Goal: Transaction & Acquisition: Obtain resource

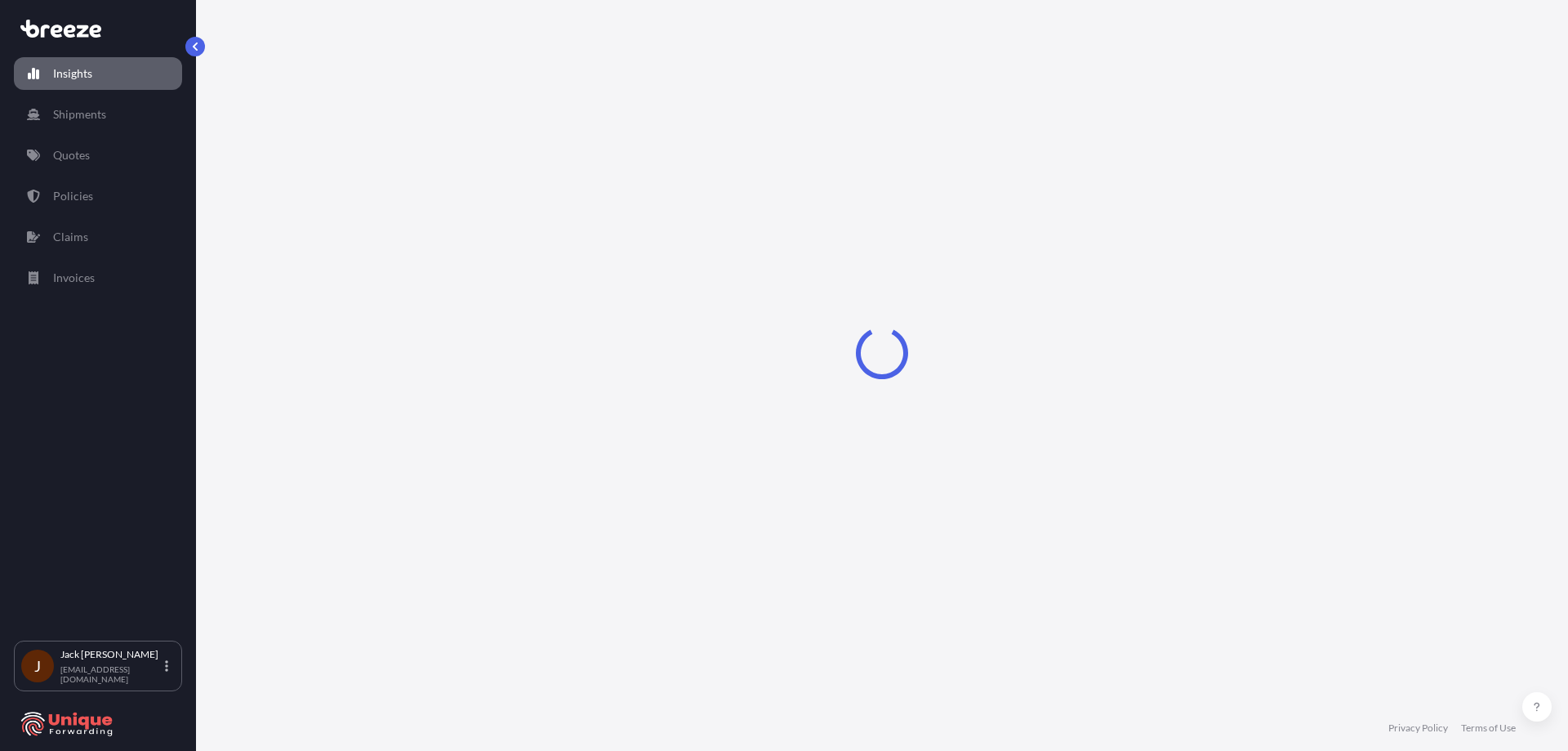
select select "2025"
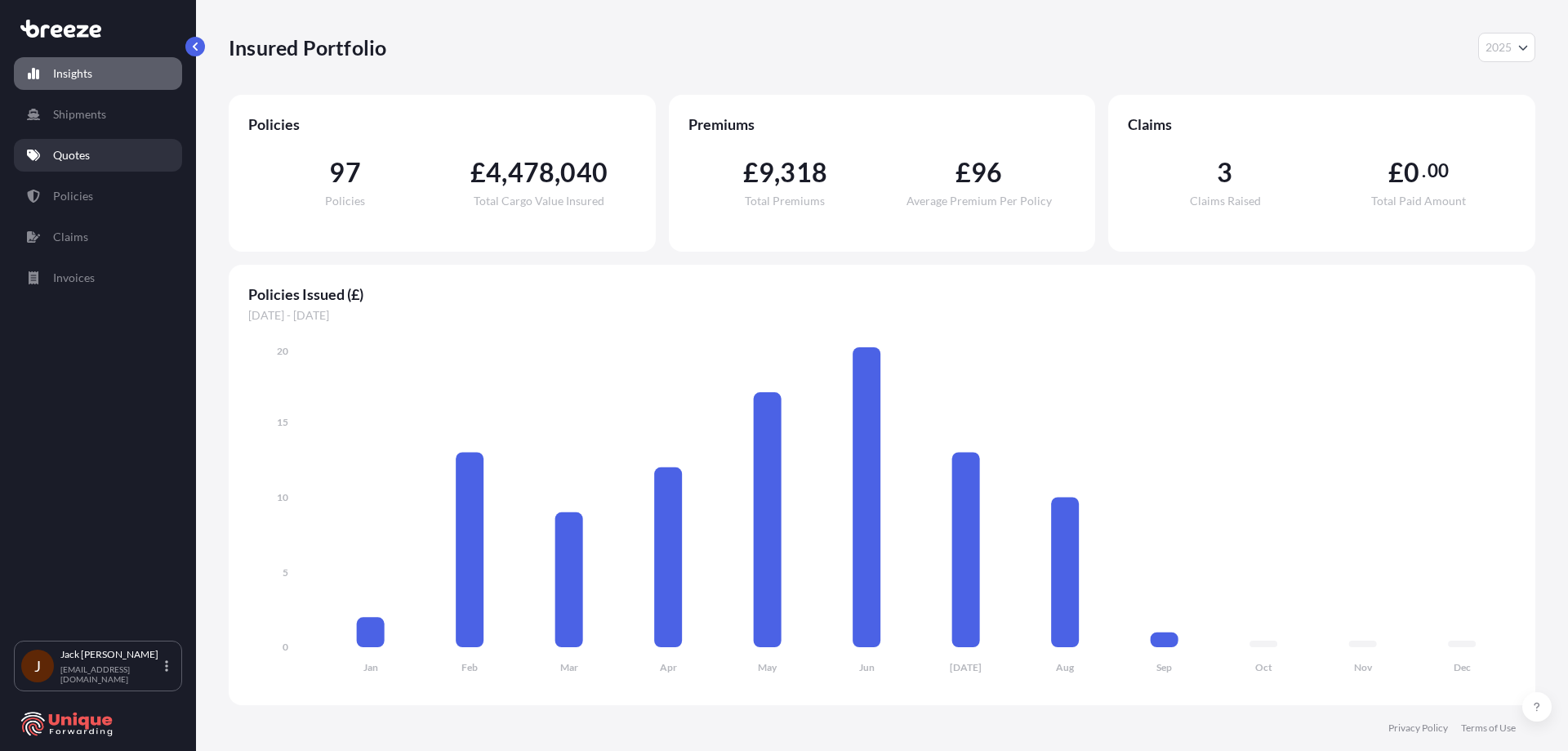
click at [96, 165] on link "Quotes" at bounding box center [97, 156] width 168 height 33
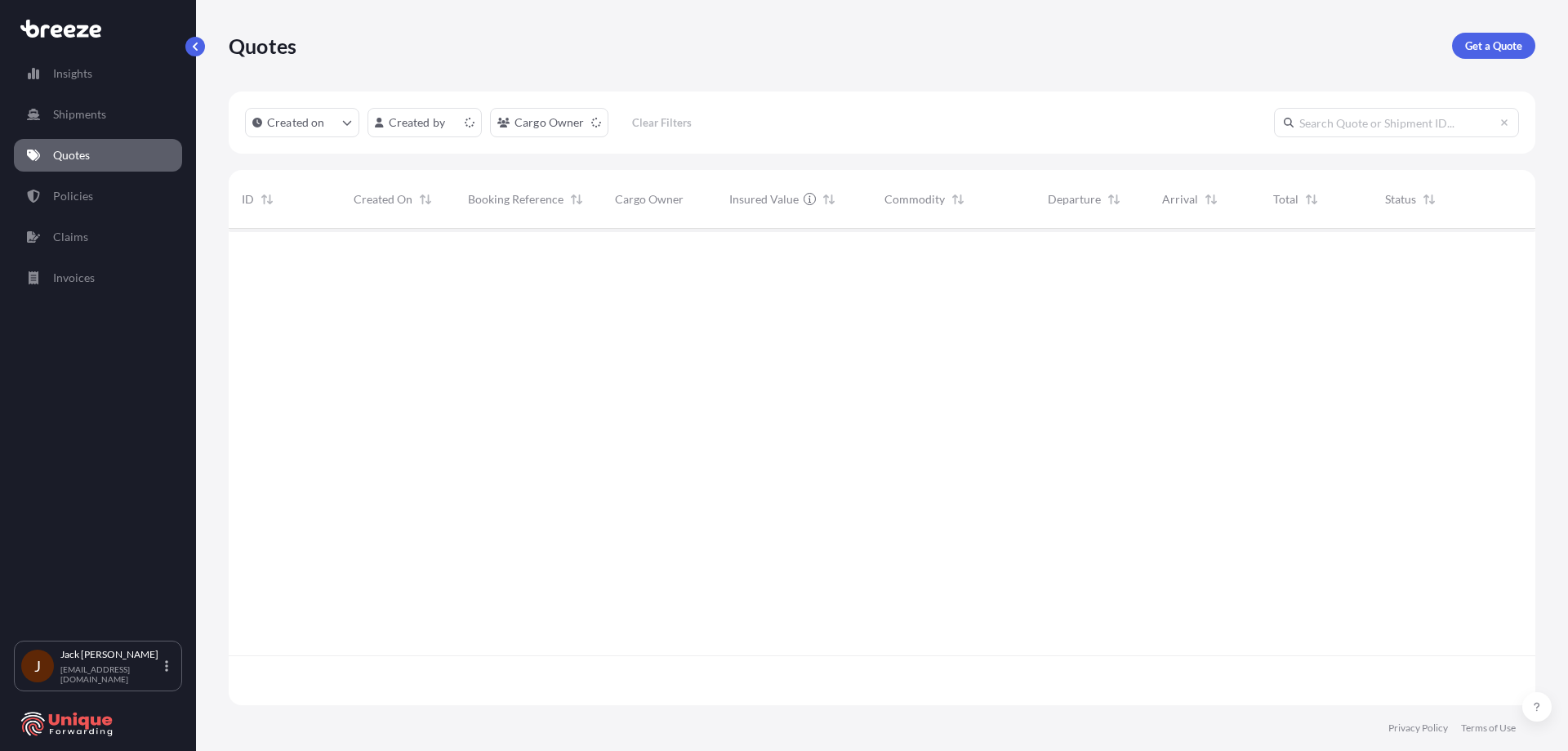
scroll to position [473, 1295]
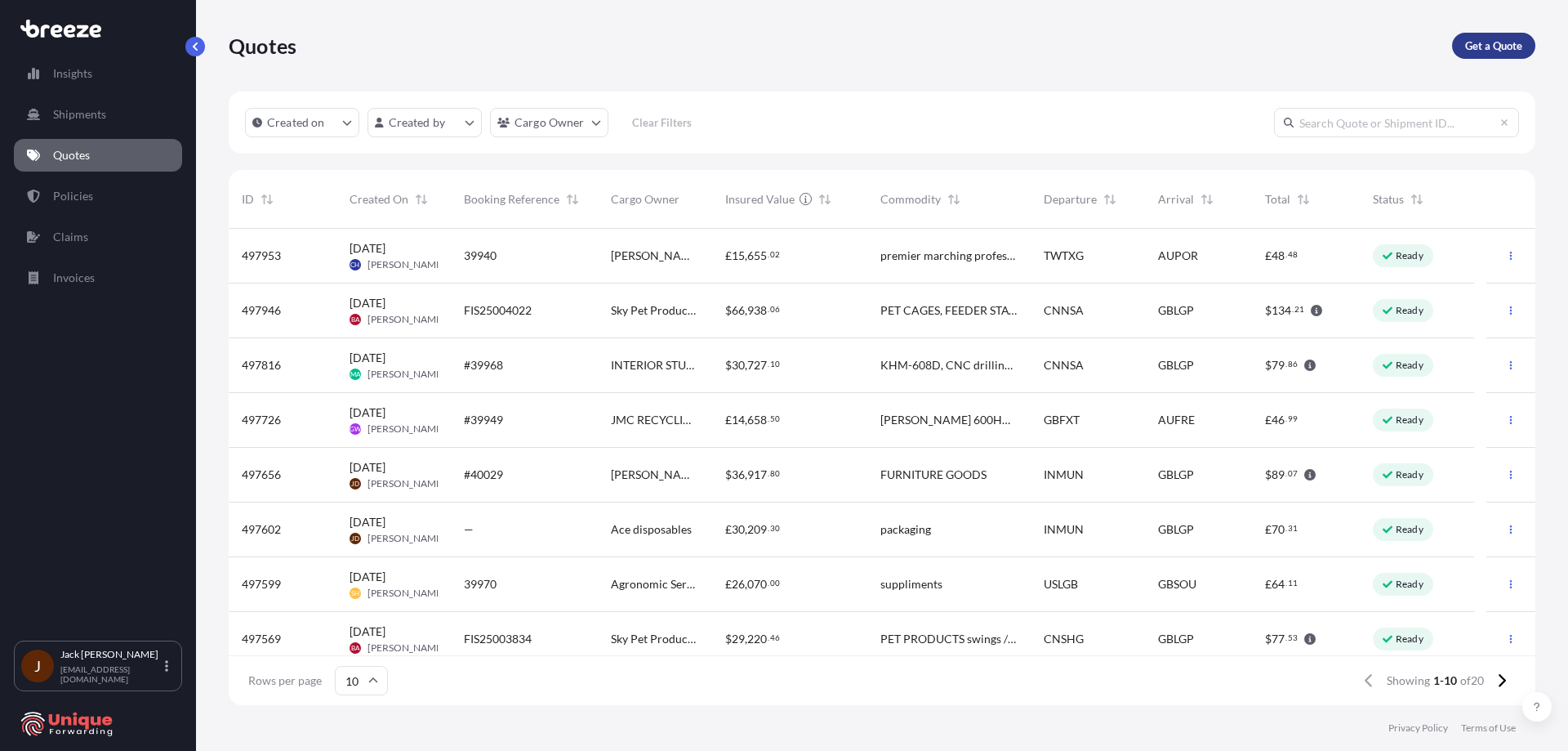
click at [1466, 53] on p "Get a Quote" at bounding box center [1493, 46] width 57 height 16
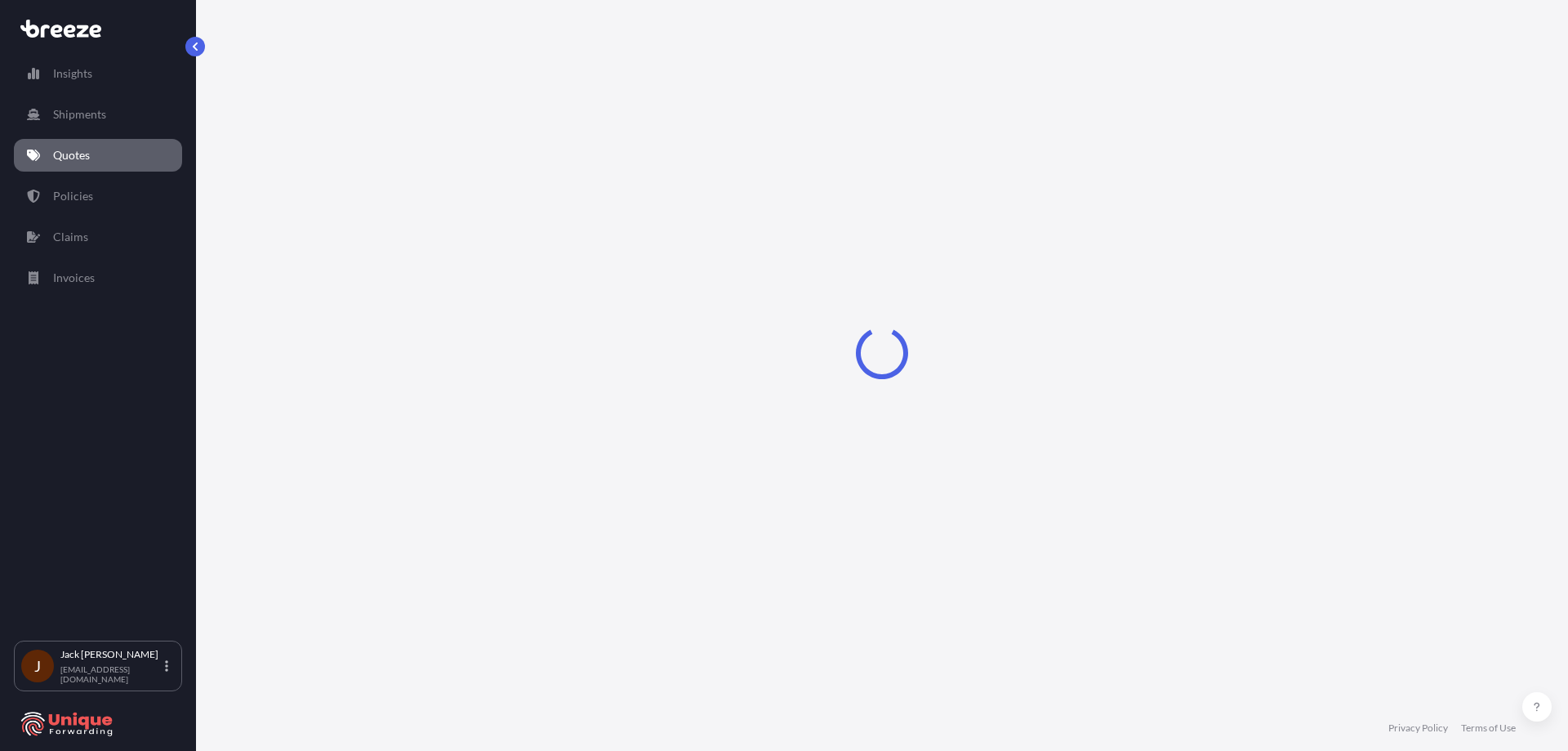
select select "Sea"
select select "1"
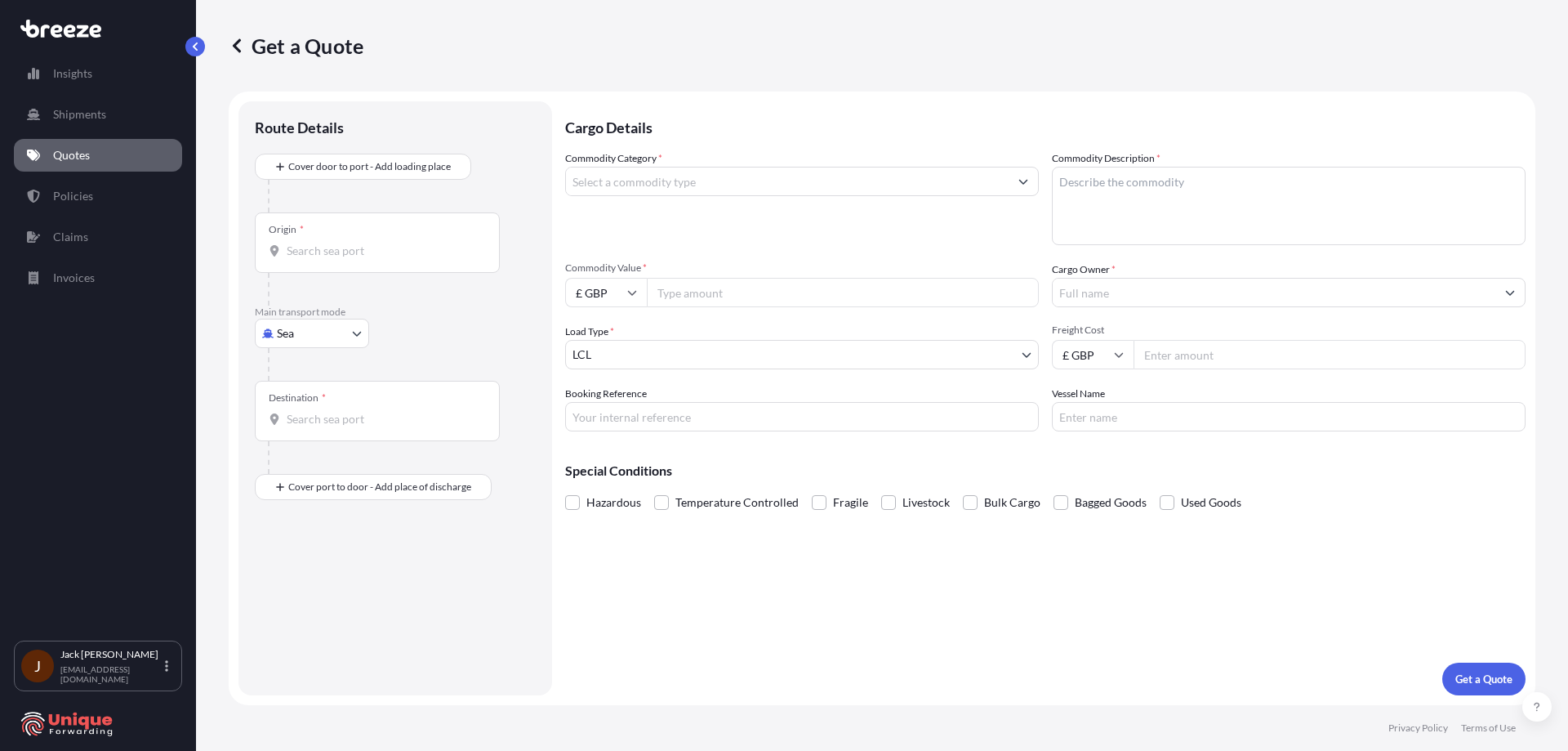
click at [442, 225] on div "Origin *" at bounding box center [377, 242] width 245 height 60
click at [442, 243] on input "Origin *" at bounding box center [383, 251] width 193 height 16
click at [314, 299] on span "INKKU - Jaipur -[GEOGRAPHIC_DATA], [GEOGRAPHIC_DATA]" at bounding box center [438, 309] width 255 height 33
type input "INKKU - Jaipur-[GEOGRAPHIC_DATA], [GEOGRAPHIC_DATA]"
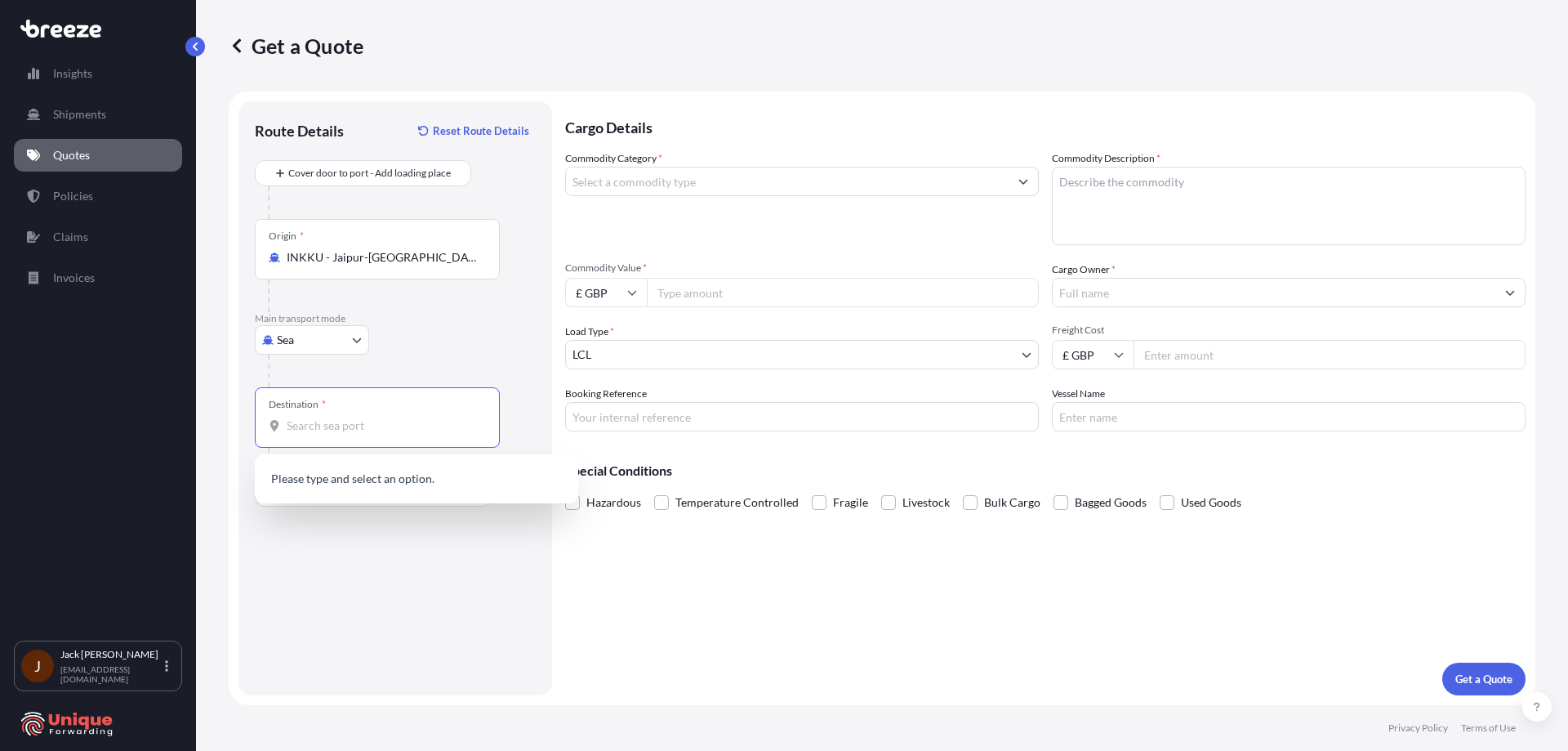
click at [348, 429] on input "Destination *" at bounding box center [383, 426] width 193 height 16
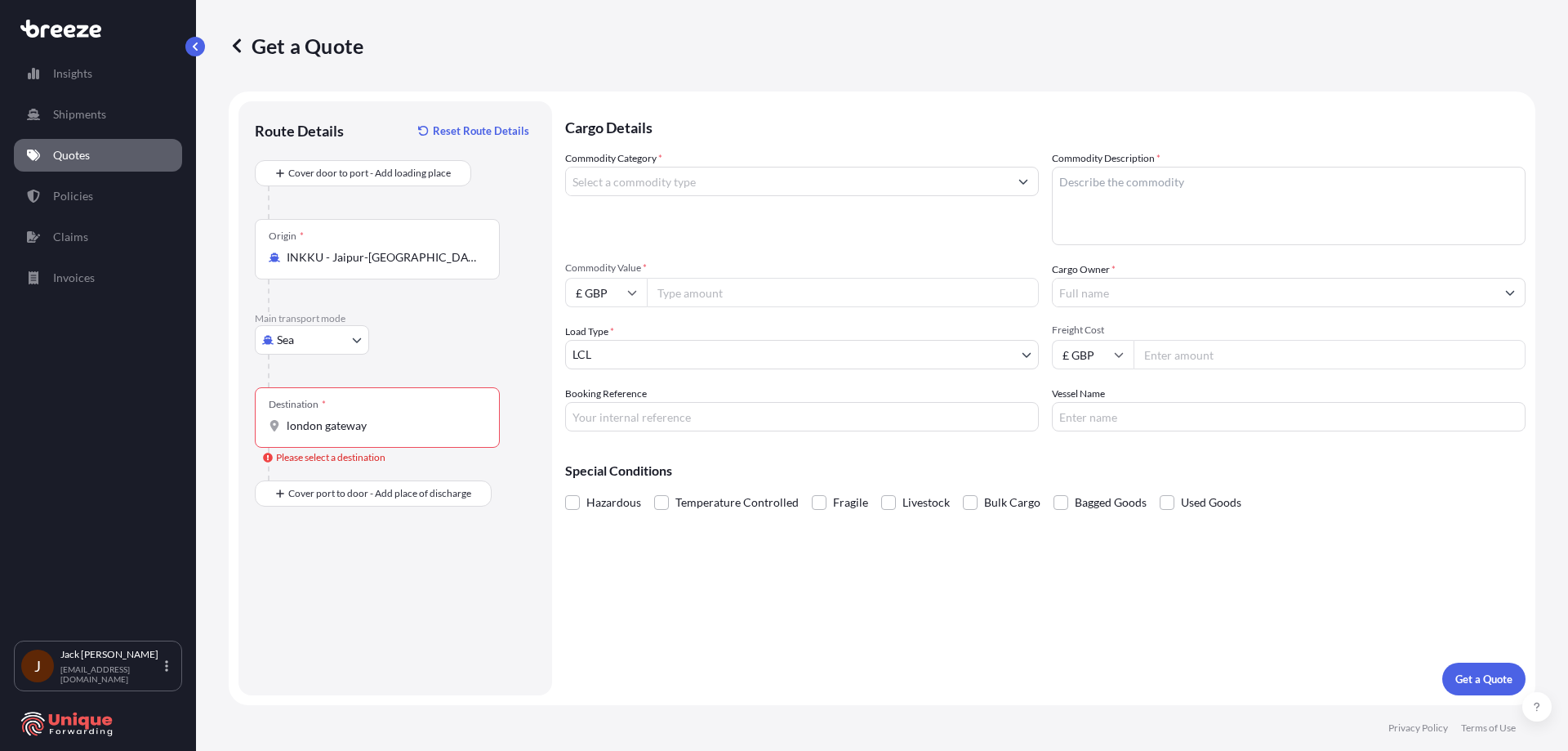
click at [320, 435] on div "Destination * [GEOGRAPHIC_DATA]" at bounding box center [377, 417] width 245 height 60
click at [320, 434] on input "london gateway" at bounding box center [383, 426] width 193 height 16
click at [320, 435] on div "Destination * [GEOGRAPHIC_DATA]" at bounding box center [377, 417] width 245 height 60
click at [320, 434] on input "london gateway" at bounding box center [383, 426] width 193 height 16
click at [320, 435] on div "Destination * [GEOGRAPHIC_DATA]" at bounding box center [377, 417] width 245 height 60
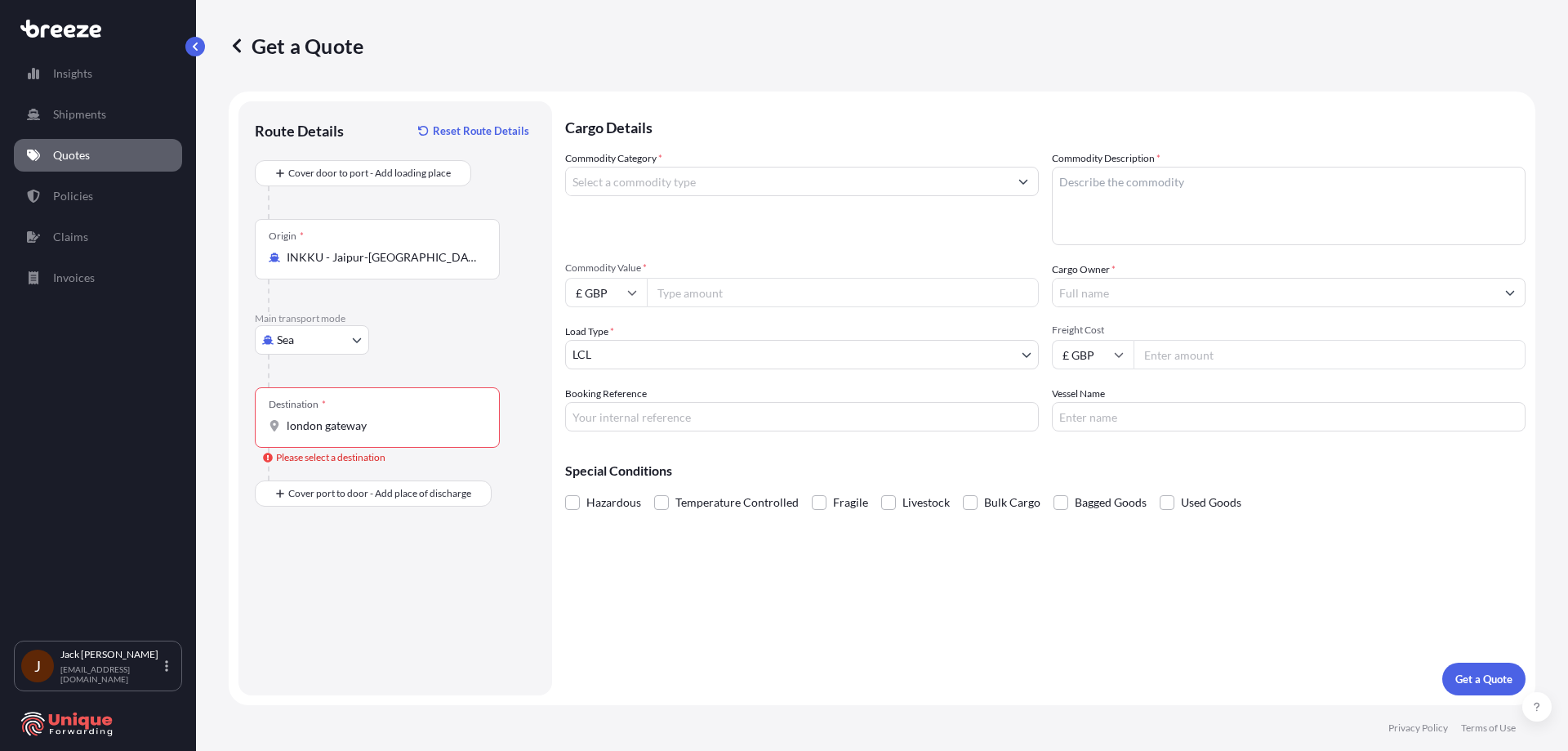
click at [320, 434] on input "london gateway" at bounding box center [383, 426] width 193 height 16
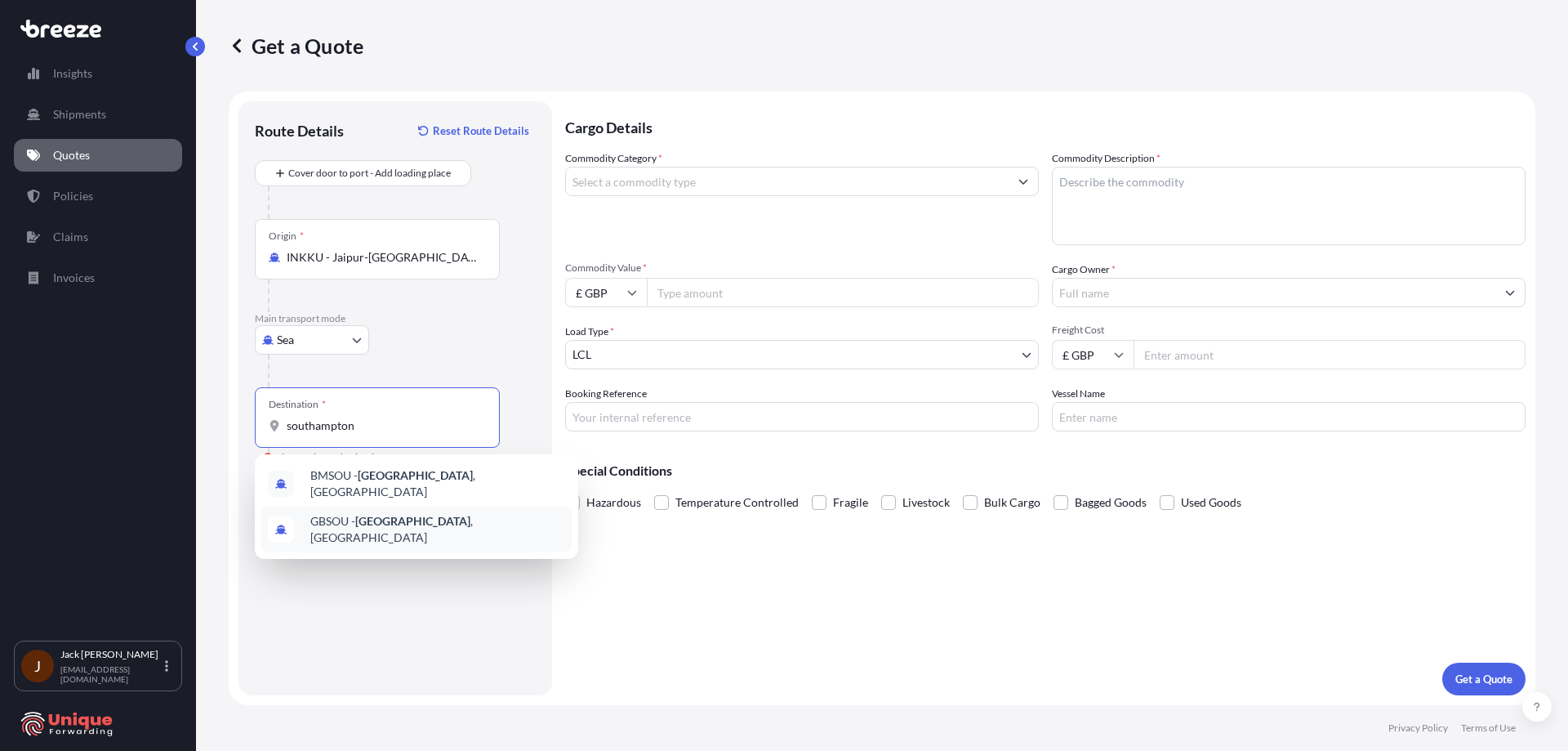
click at [435, 516] on span "GBSOU - [GEOGRAPHIC_DATA] , [GEOGRAPHIC_DATA]" at bounding box center [438, 530] width 255 height 33
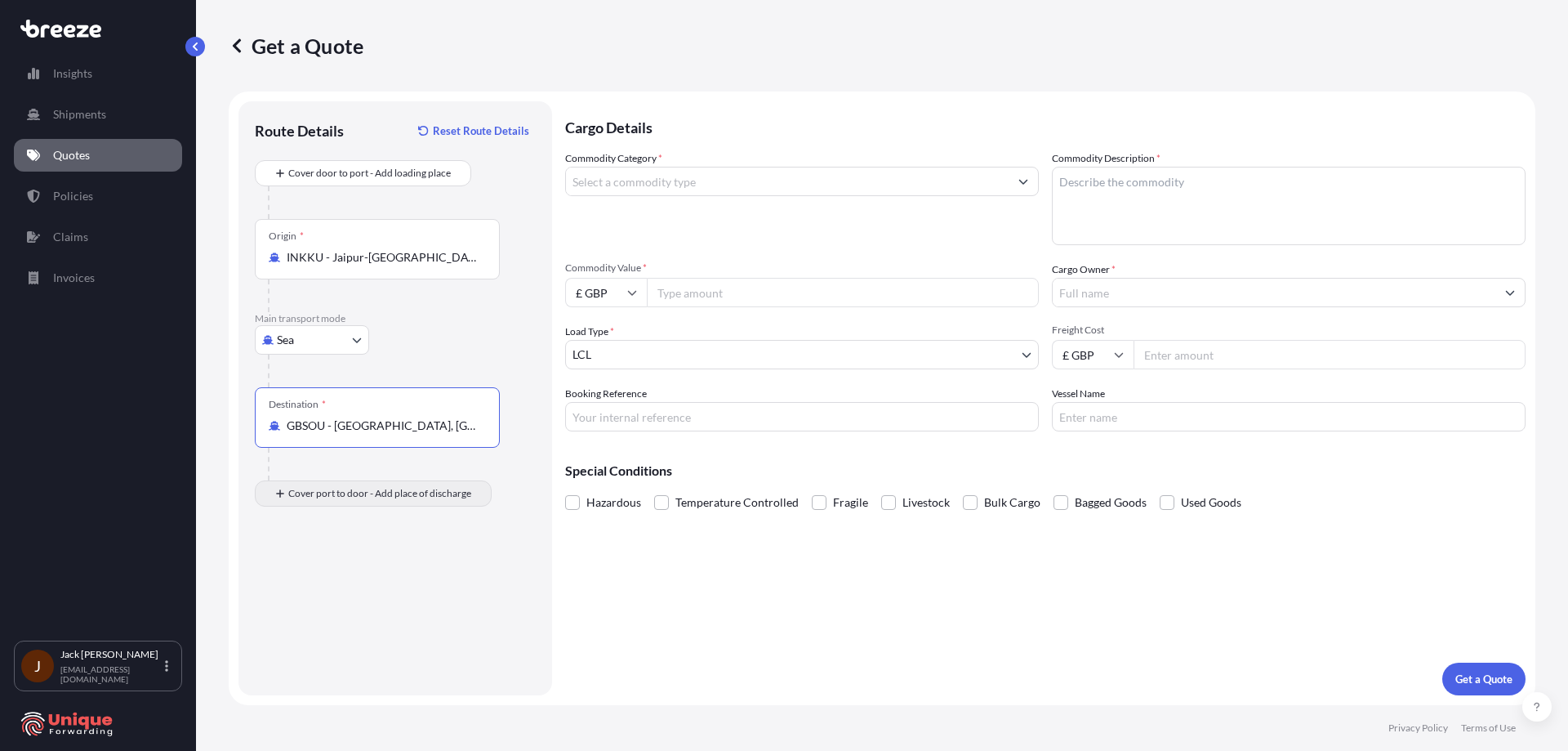
type input "GBSOU - [GEOGRAPHIC_DATA], [GEOGRAPHIC_DATA]"
click at [394, 567] on div "Place of Discharge" at bounding box center [377, 573] width 245 height 60
click at [394, 573] on input "Place of Discharge" at bounding box center [383, 581] width 193 height 16
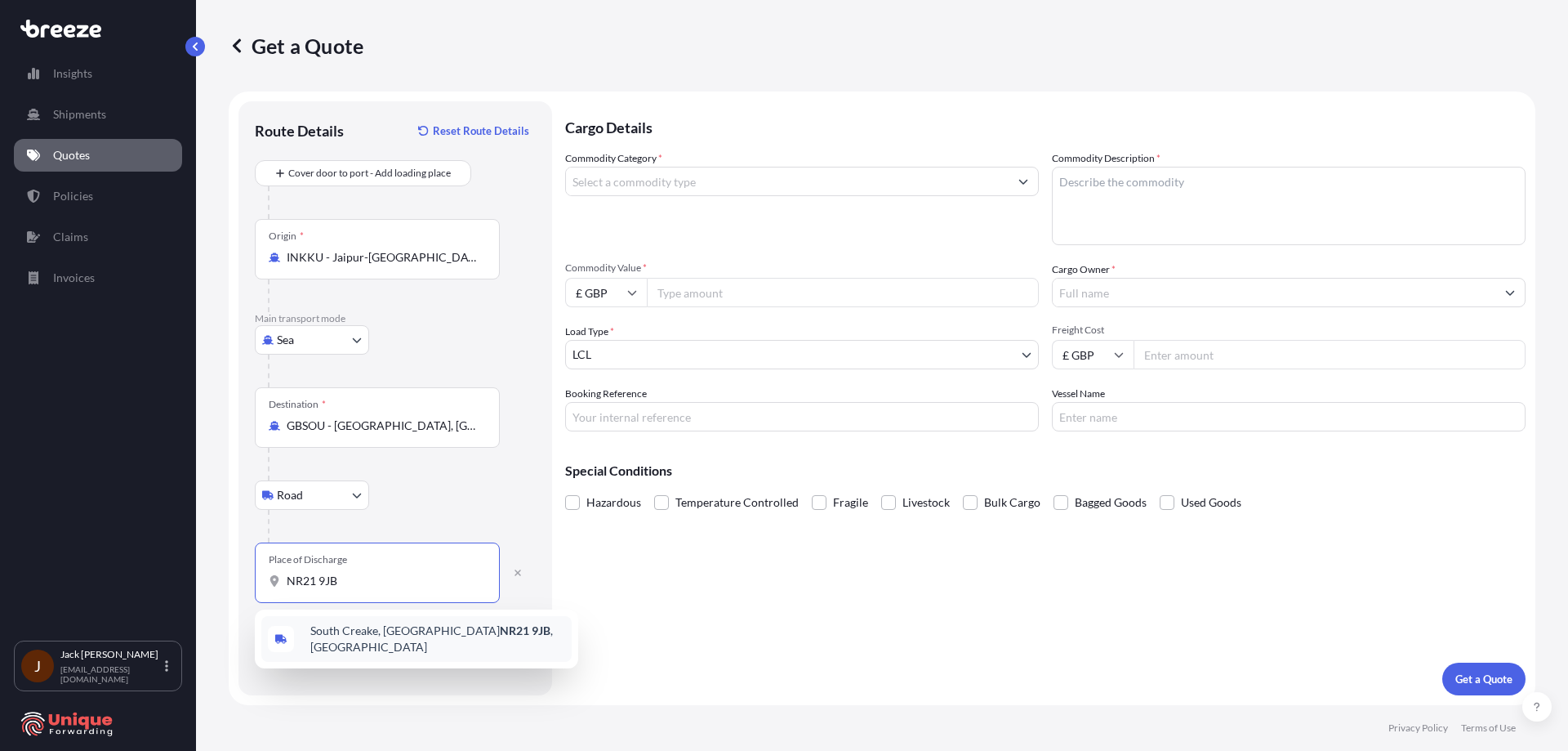
click at [391, 626] on div "[STREET_ADDRESS]" at bounding box center [416, 639] width 310 height 46
type input "[STREET_ADDRESS]"
click at [632, 173] on input "Commodity Category *" at bounding box center [787, 181] width 443 height 29
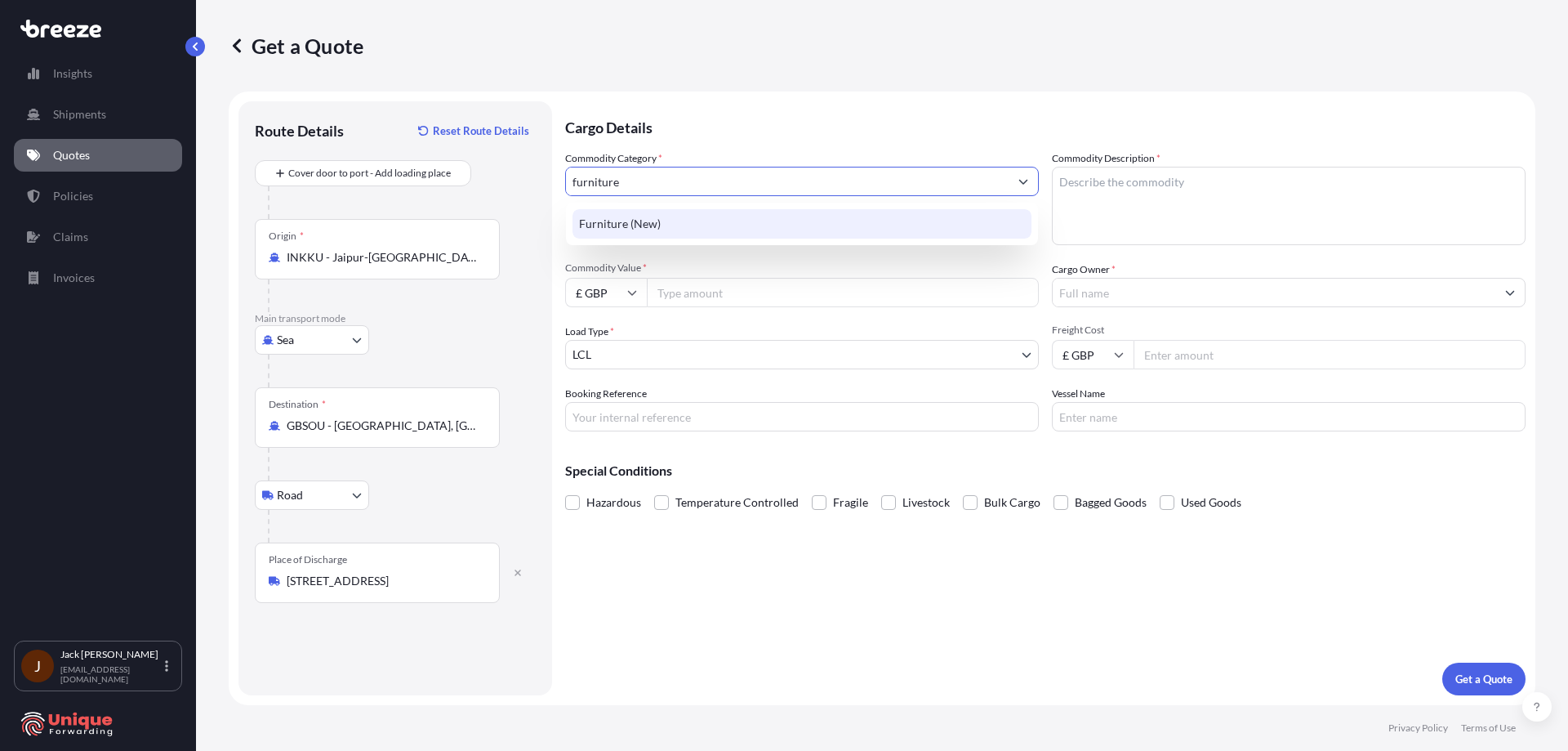
click at [672, 222] on div "Furniture (New)" at bounding box center [802, 224] width 459 height 29
type input "Furniture (New)"
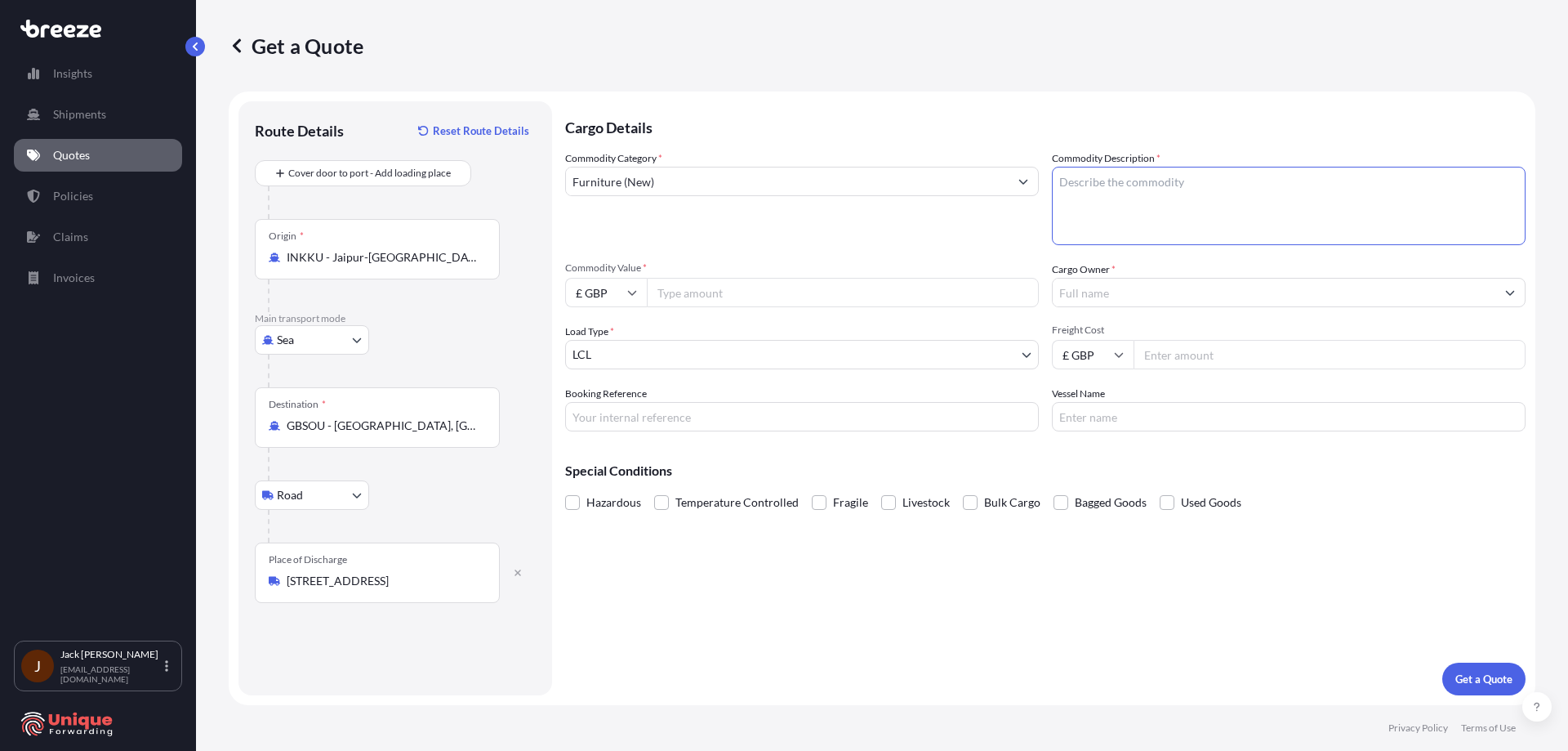
click at [1214, 223] on textarea "Commodity Description *" at bounding box center [1289, 206] width 474 height 78
type textarea "furniture"
click at [875, 283] on input "Commodity Value *" at bounding box center [843, 292] width 392 height 29
click at [597, 304] on input "£ GBP" at bounding box center [606, 292] width 82 height 29
click at [626, 411] on div "$ USD" at bounding box center [605, 406] width 68 height 31
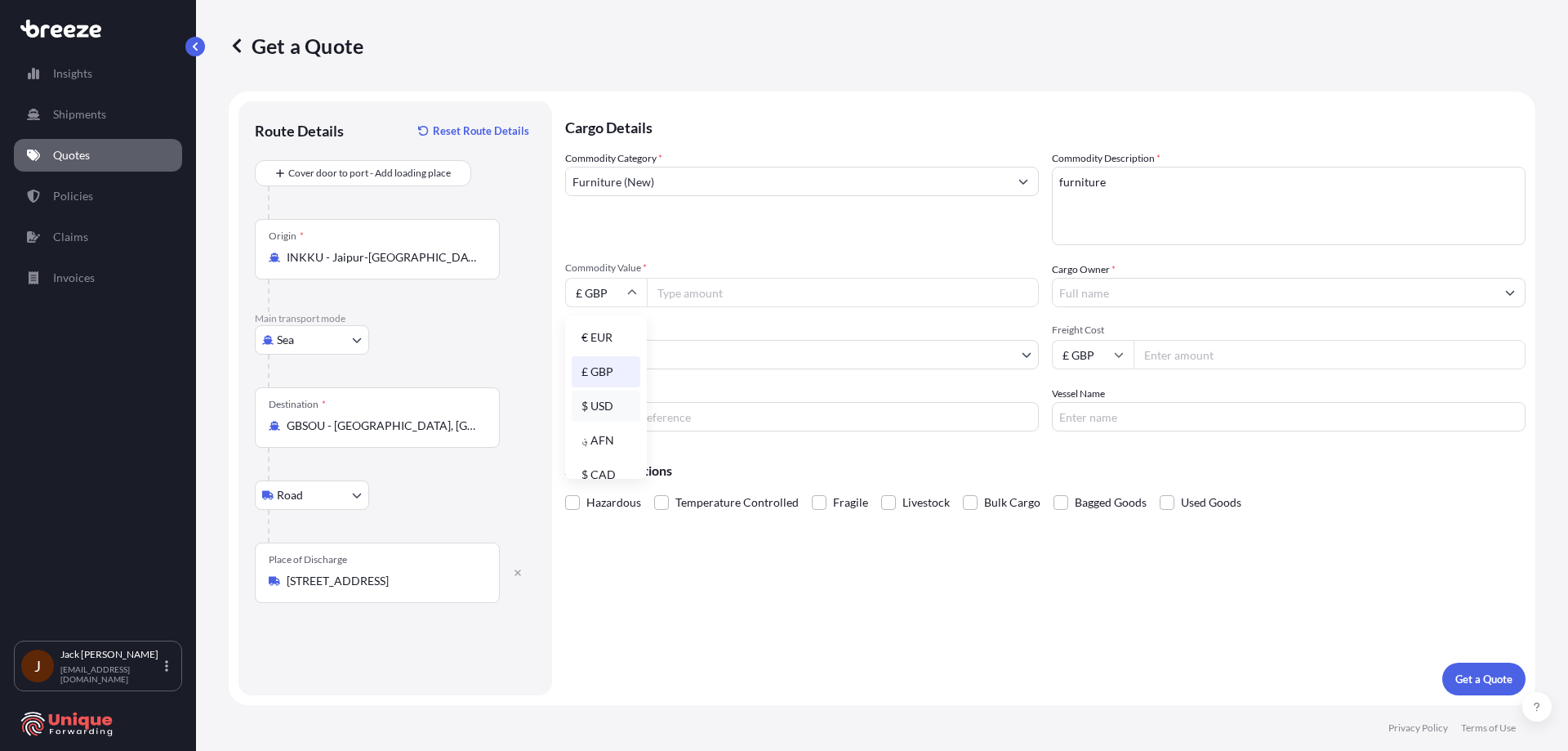
type input "$ USD"
click at [717, 301] on input "Commodity Value *" at bounding box center [843, 292] width 392 height 29
type input "30000"
click at [741, 353] on body "Insights Shipments Quotes Policies Claims Invoices J [PERSON_NAME] [EMAIL_ADDRE…" at bounding box center [784, 375] width 1568 height 751
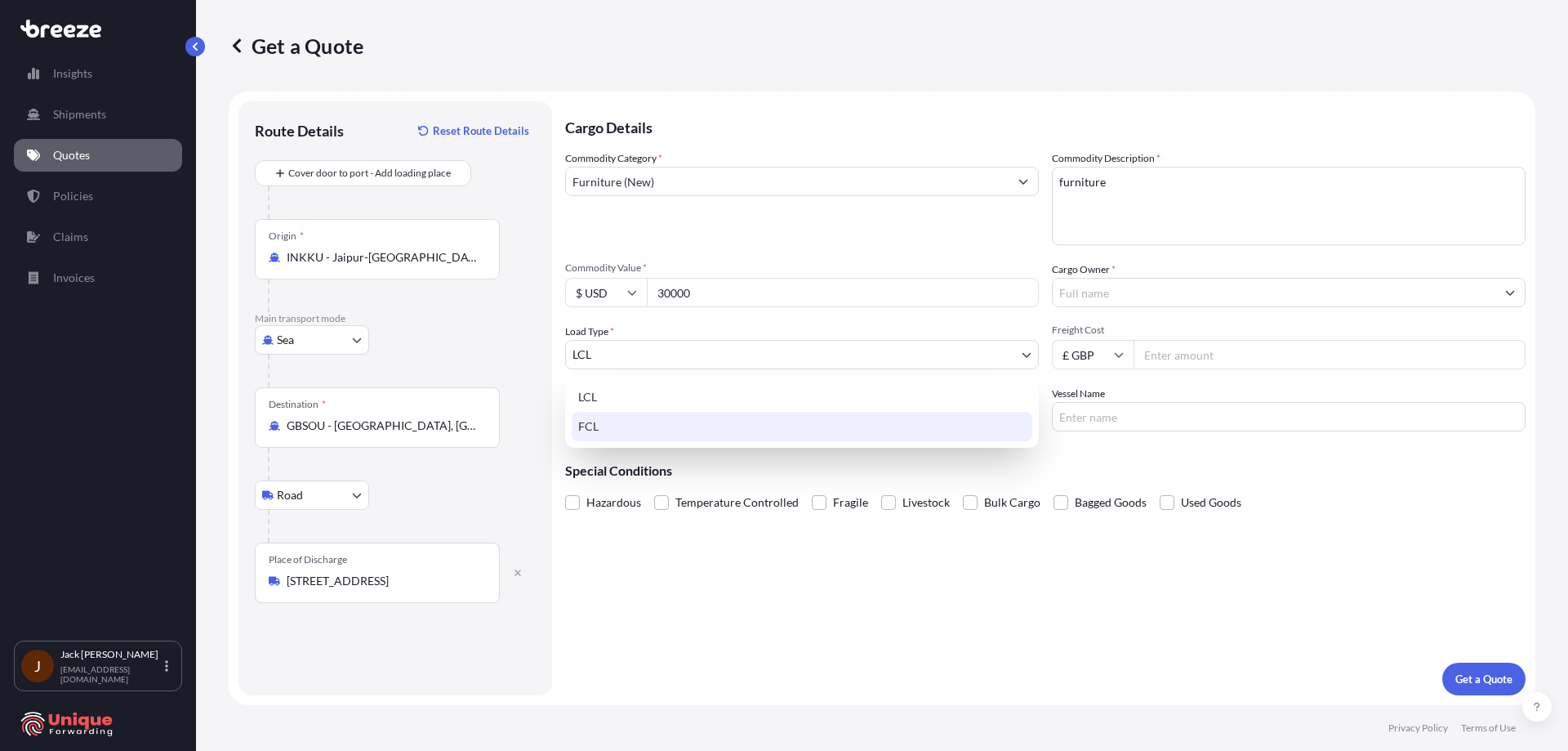
click at [719, 428] on div "FCL" at bounding box center [802, 426] width 460 height 29
select select "2"
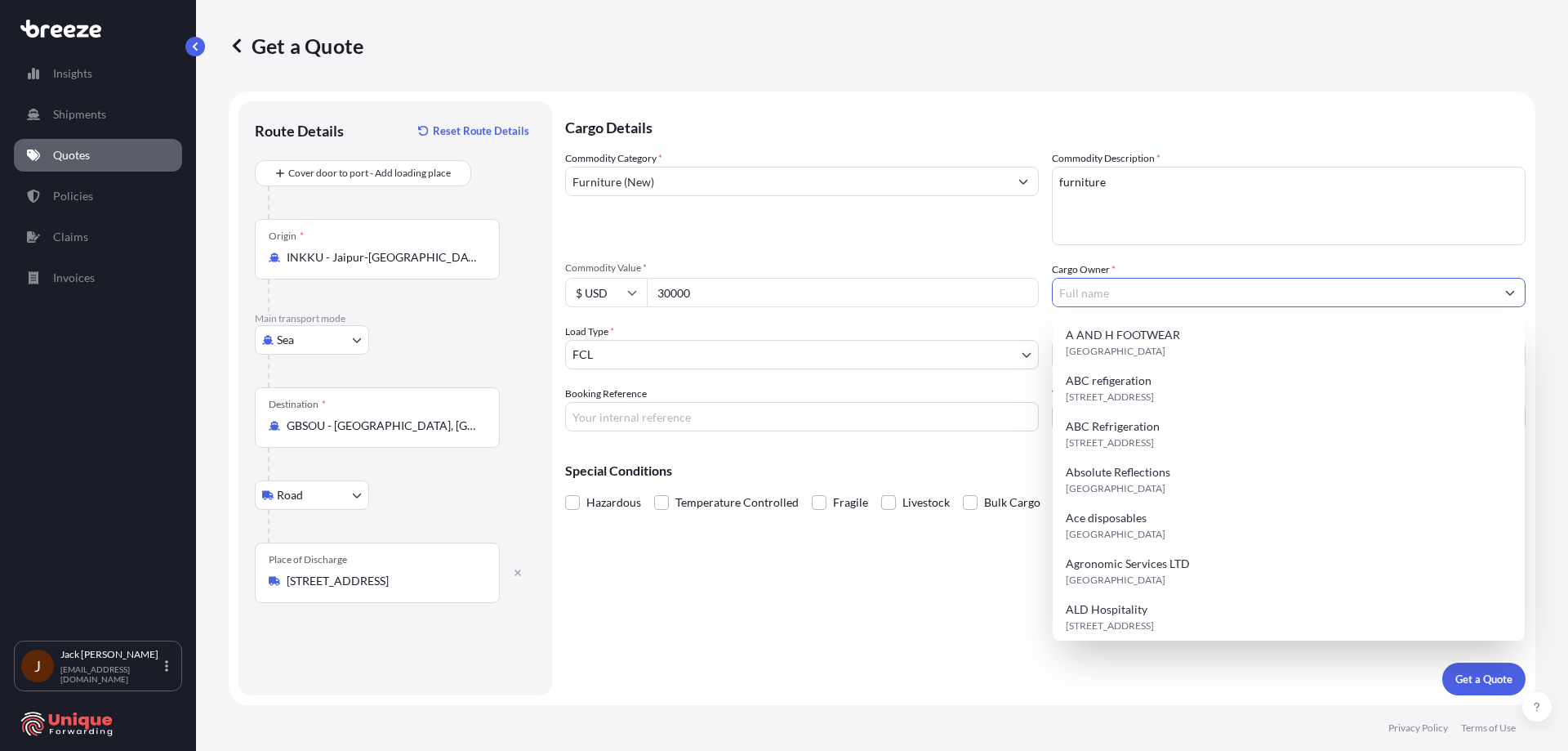
click at [1209, 297] on input "Cargo Owner *" at bounding box center [1274, 292] width 443 height 29
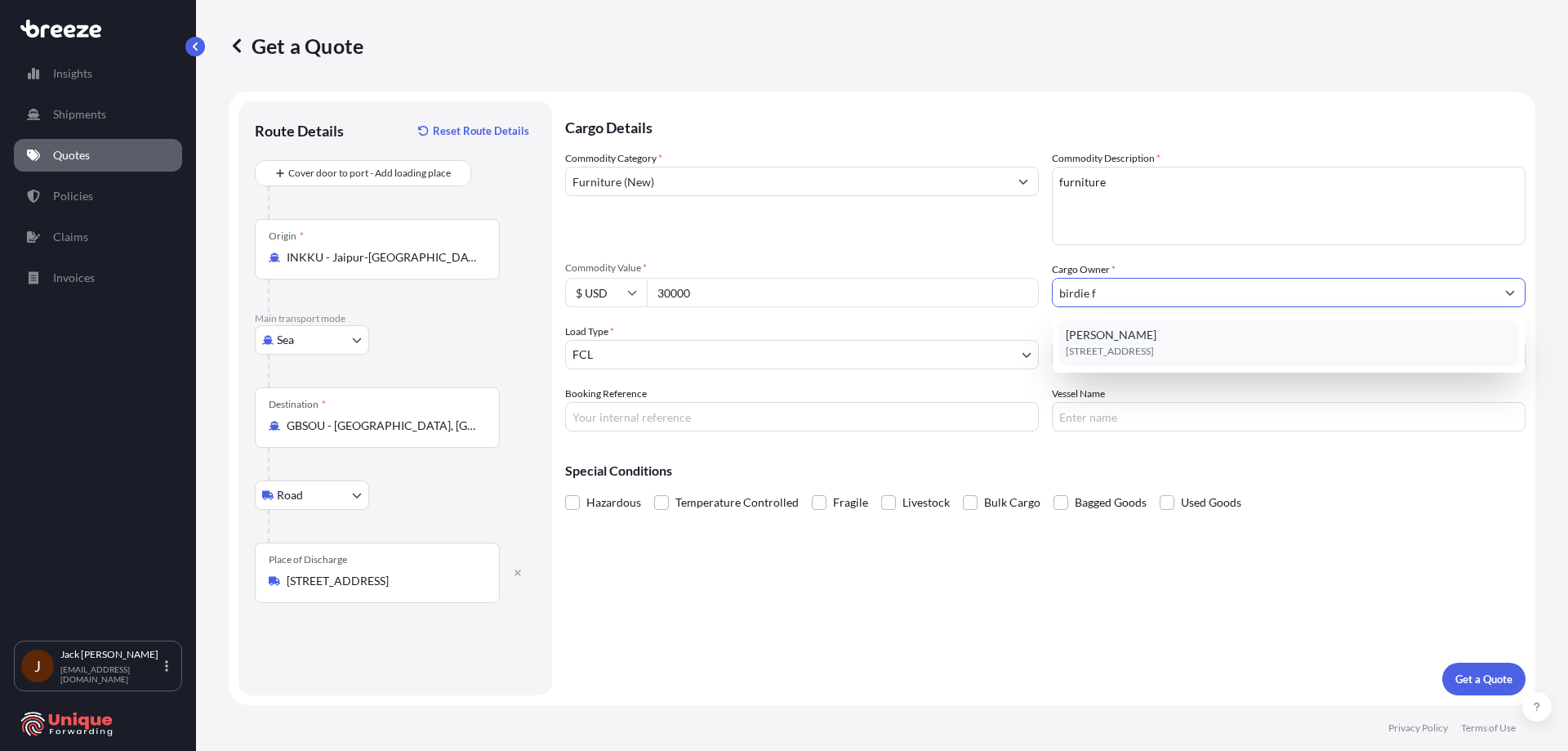
click at [1211, 333] on div "[PERSON_NAME][STREET_ADDRESS]" at bounding box center [1289, 343] width 459 height 46
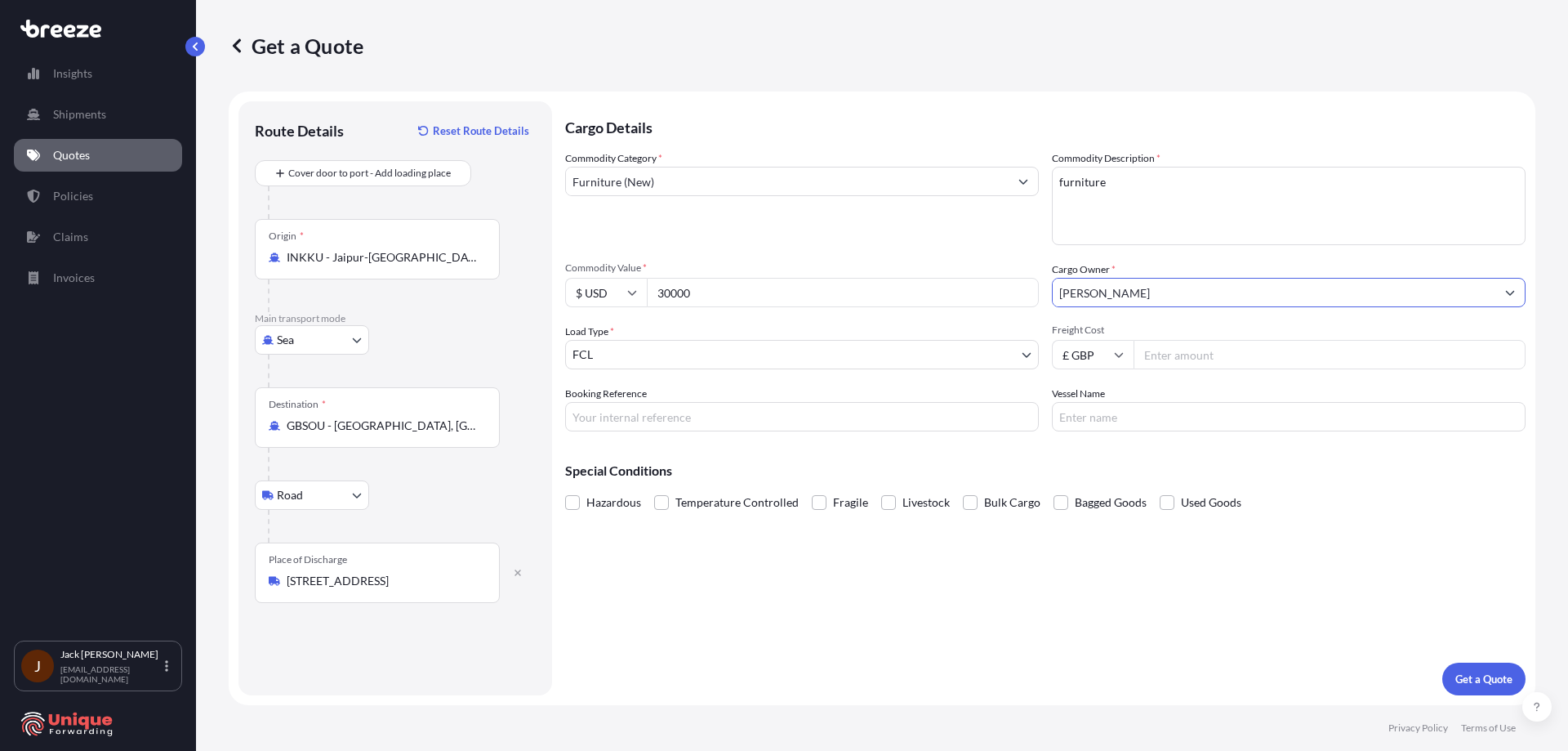
type input "[PERSON_NAME]"
click at [1220, 365] on input "Freight Cost" at bounding box center [1330, 354] width 392 height 29
click at [1169, 367] on input "Freight Cost" at bounding box center [1330, 354] width 392 height 29
type input "3149.70"
click at [1476, 676] on p "Get a Quote" at bounding box center [1484, 679] width 57 height 16
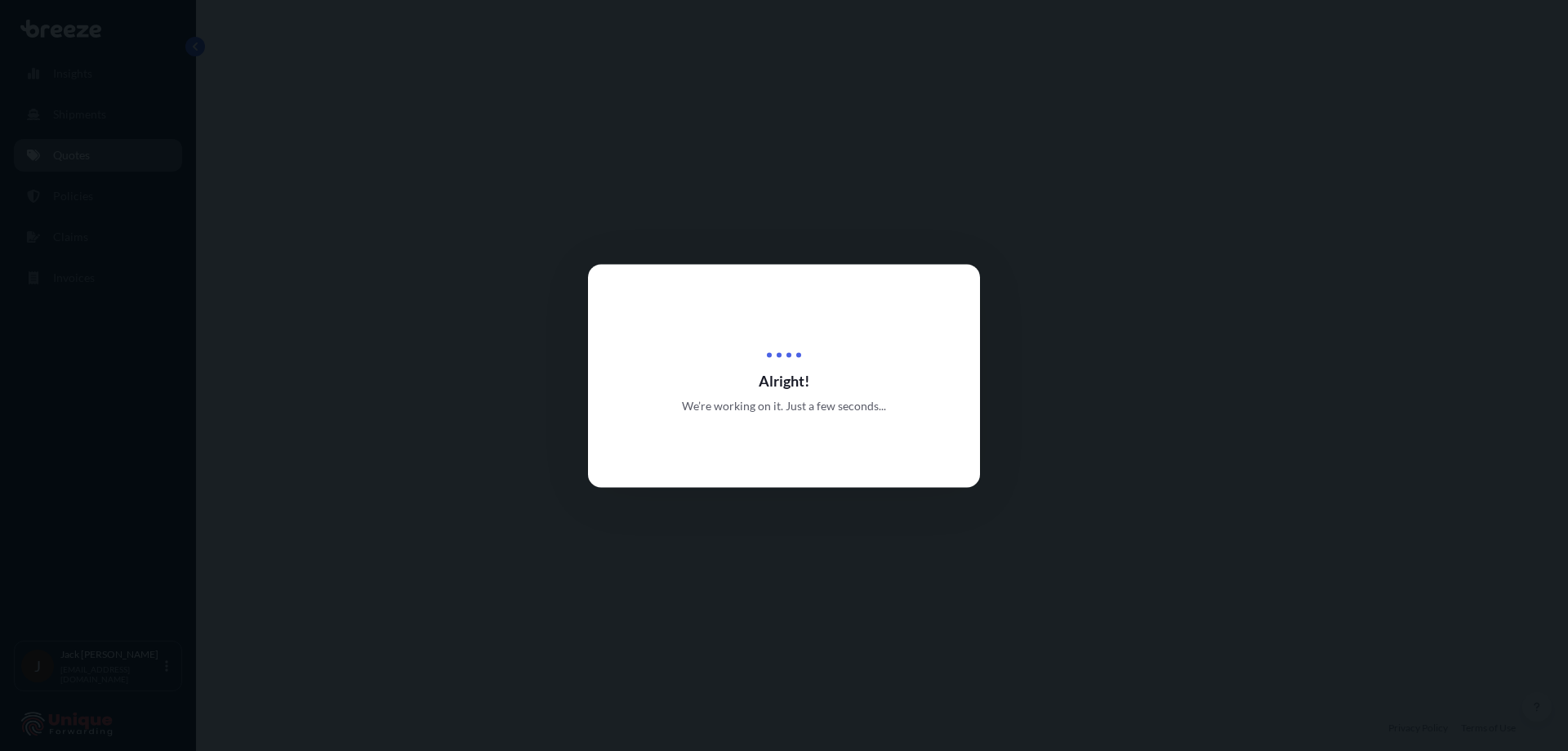
select select "Sea"
select select "Road"
select select "2"
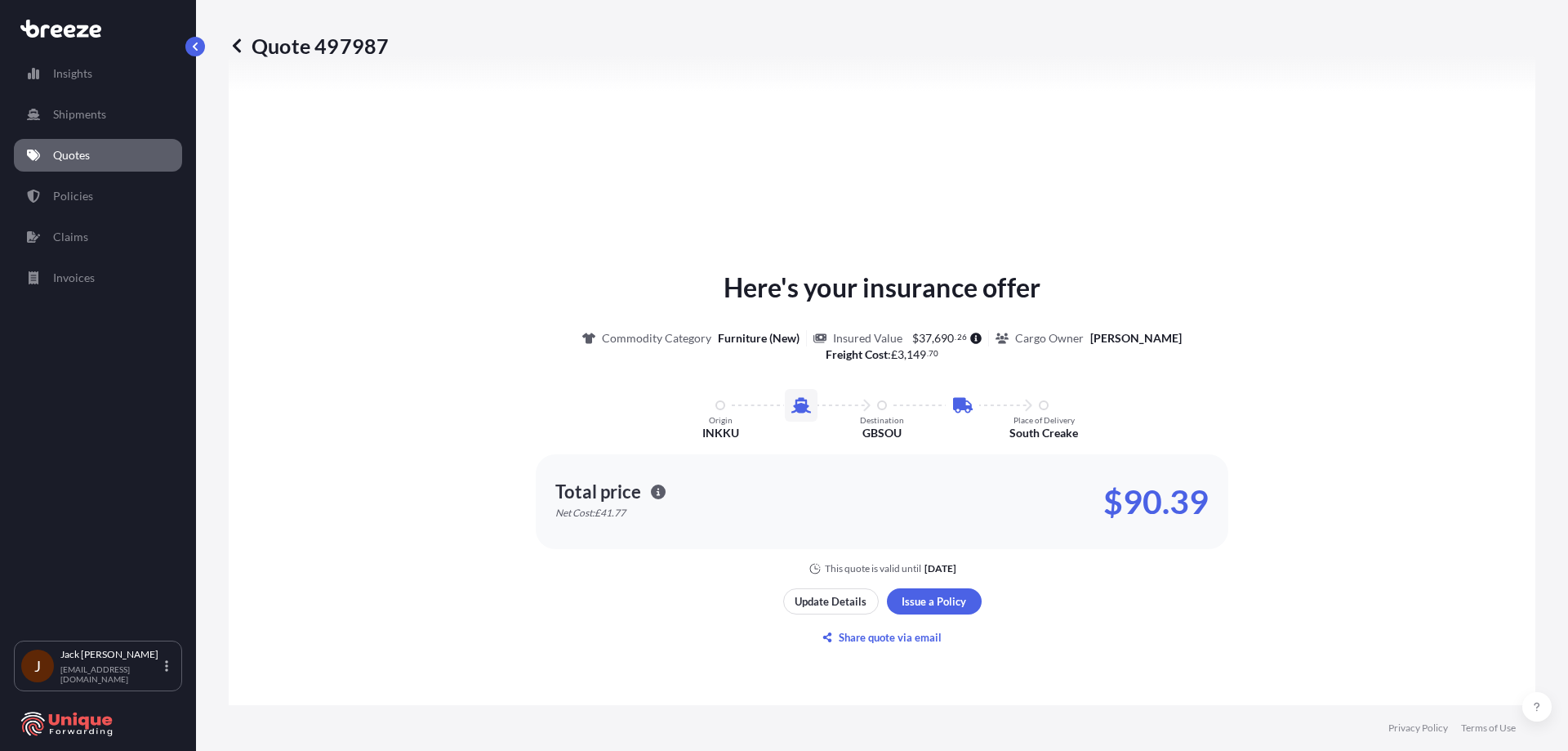
scroll to position [721, 0]
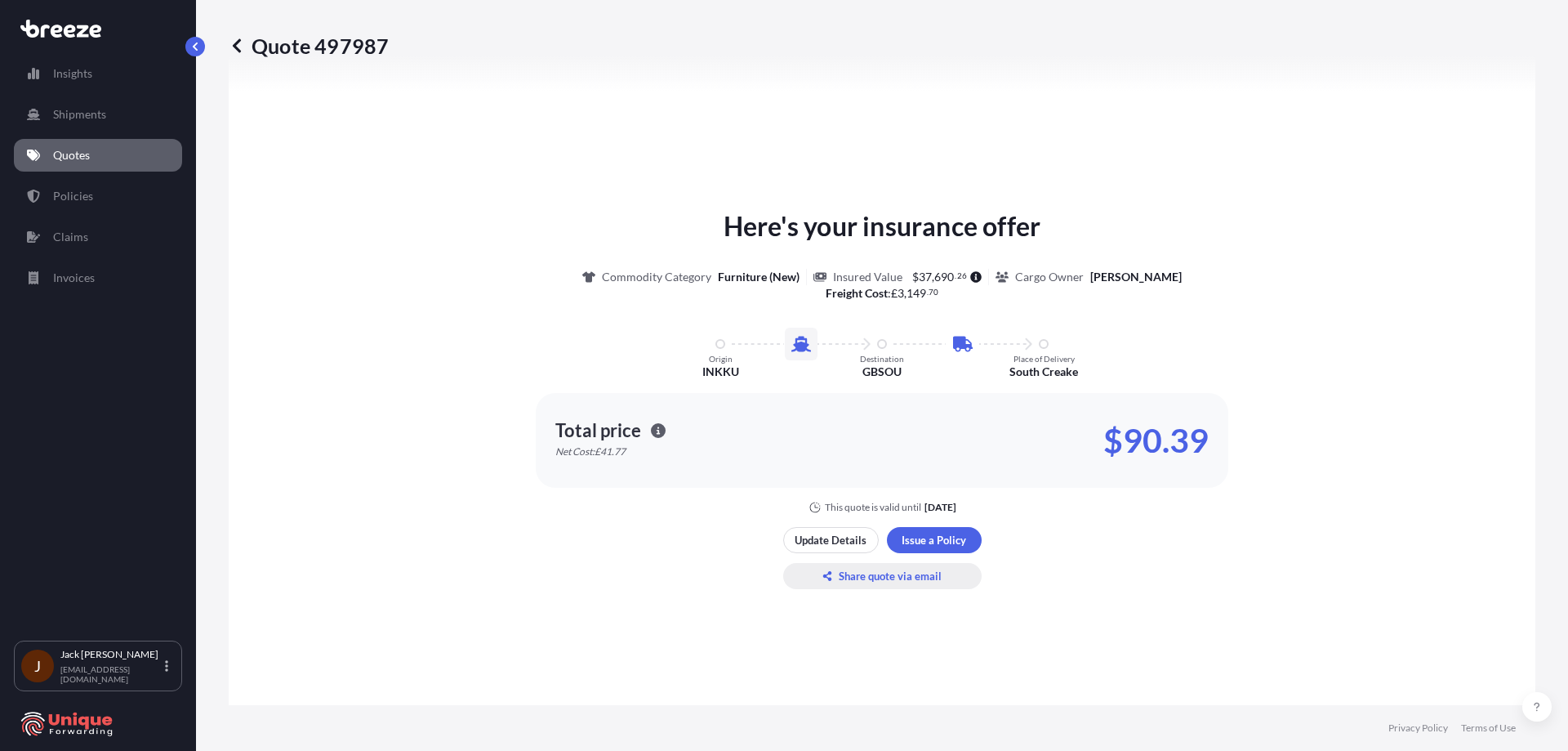
click at [867, 582] on p "Share quote via email" at bounding box center [890, 576] width 103 height 16
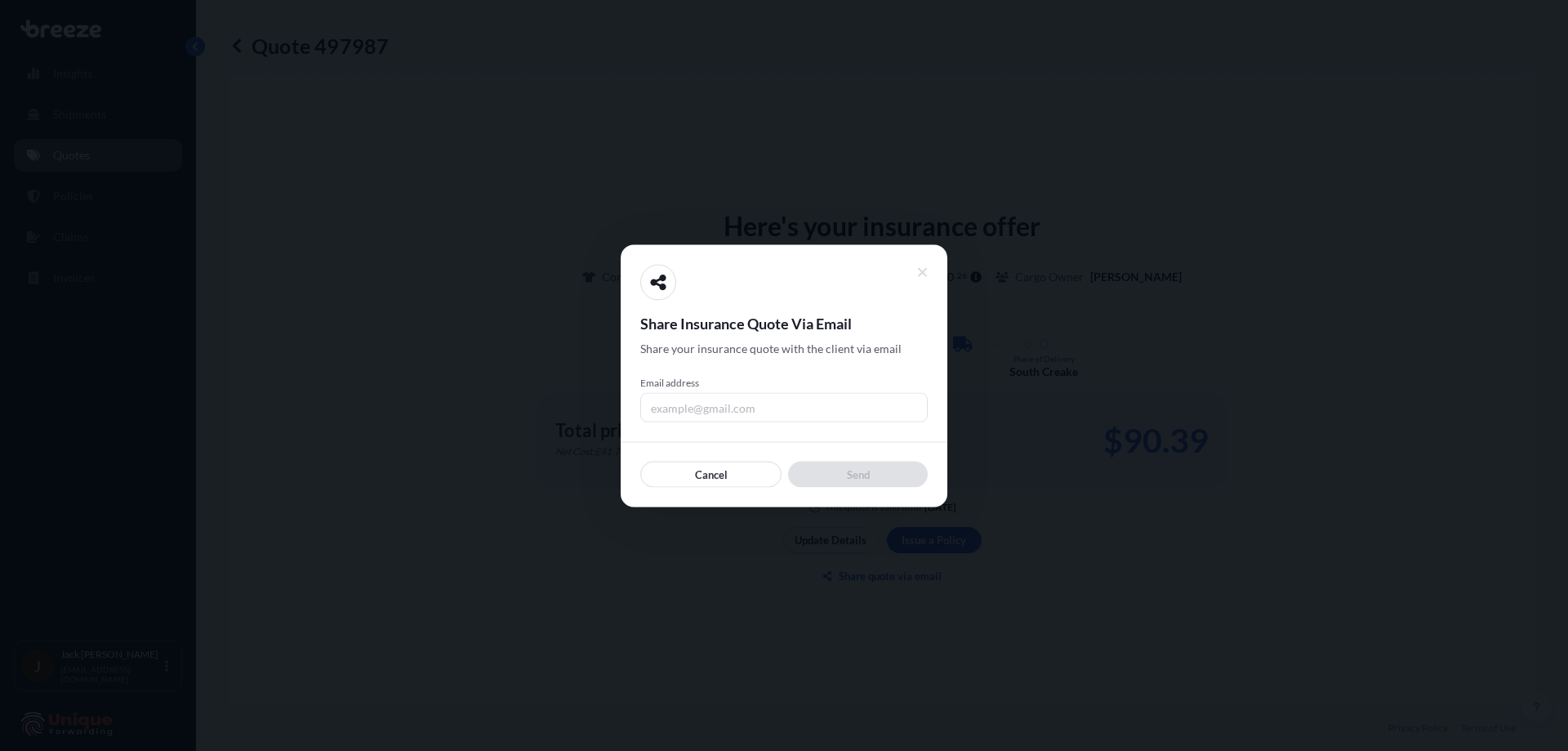
click at [749, 401] on input "Email address" at bounding box center [784, 407] width 288 height 29
type input "[EMAIL_ADDRESS][DOMAIN_NAME]"
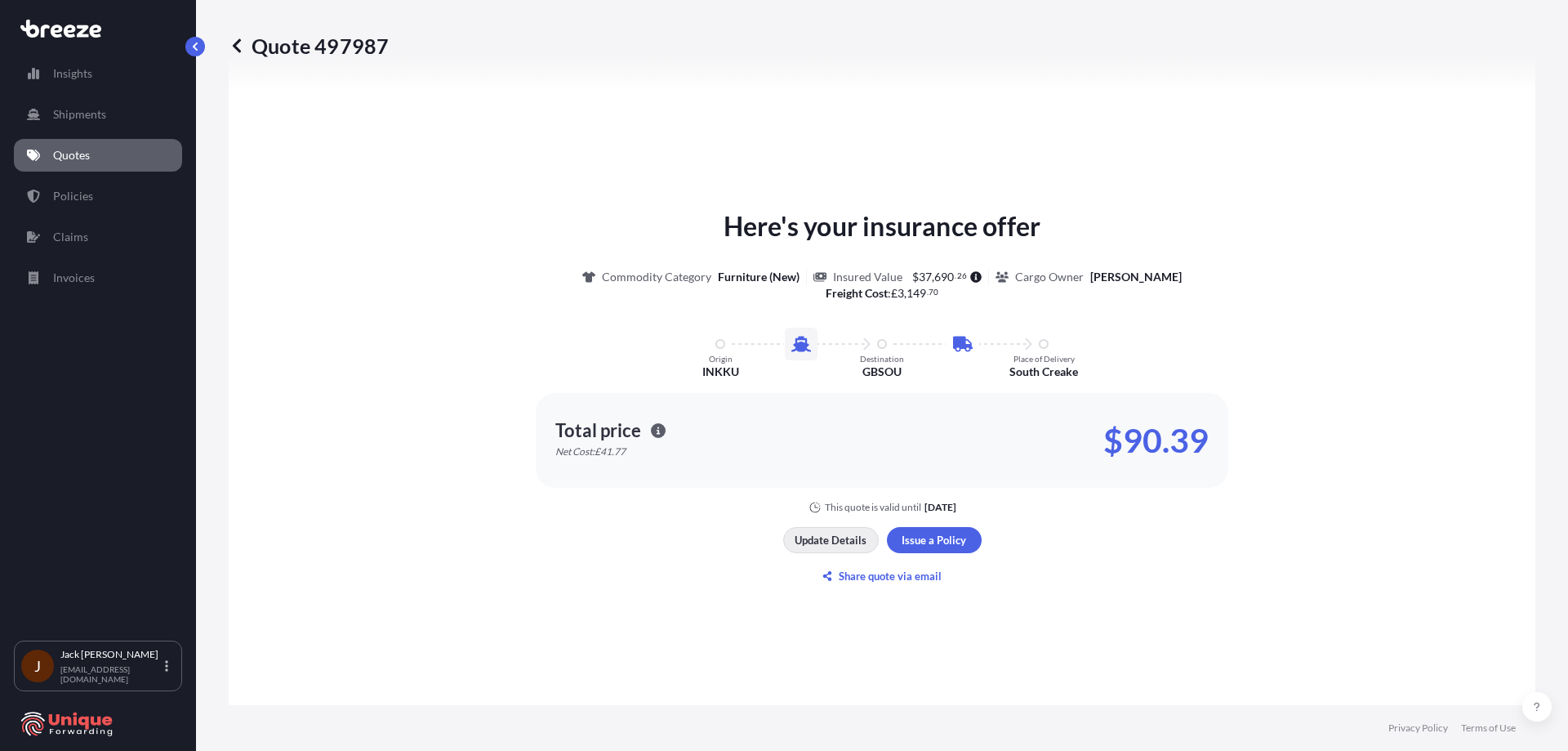
click at [855, 545] on p "Update Details" at bounding box center [830, 540] width 72 height 16
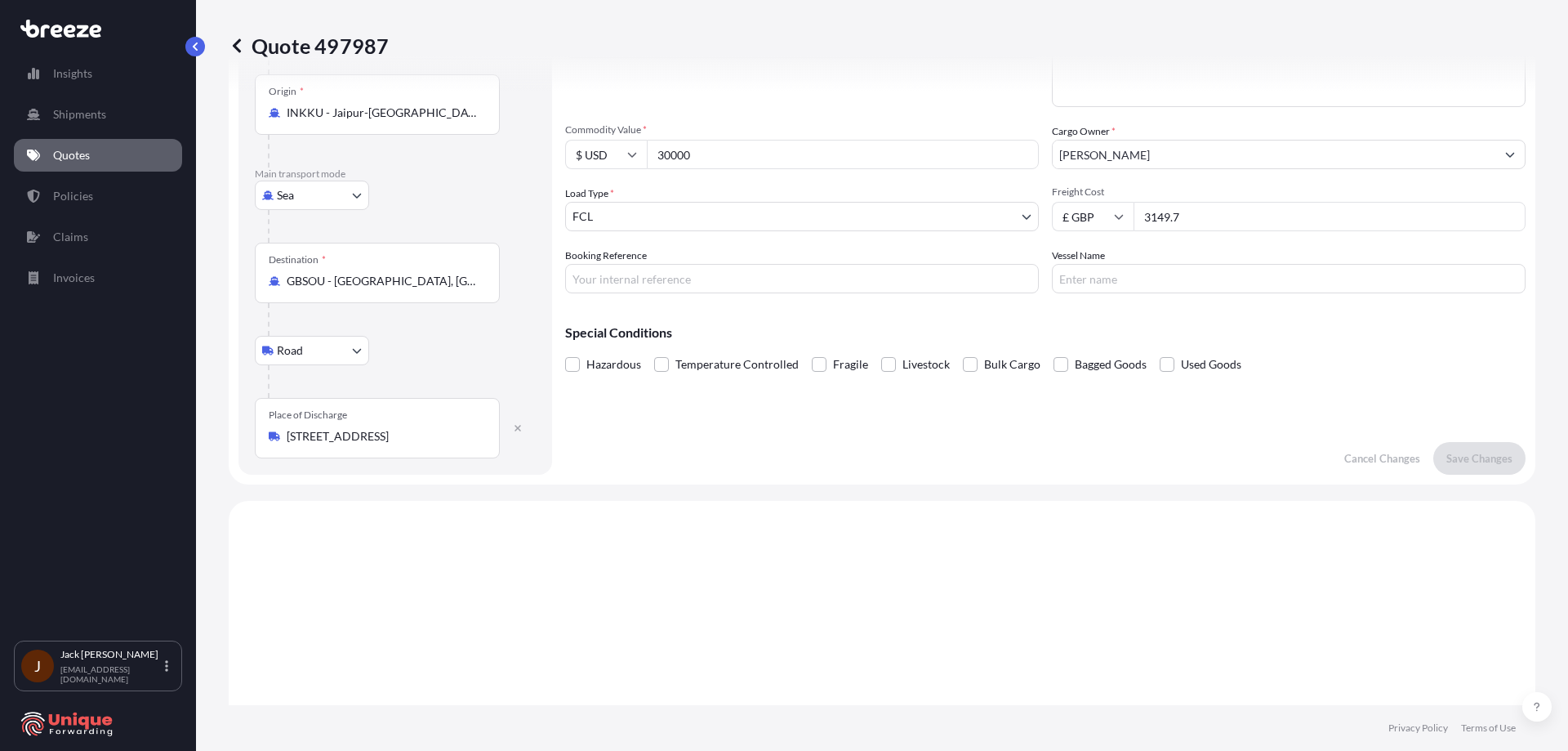
scroll to position [26, 0]
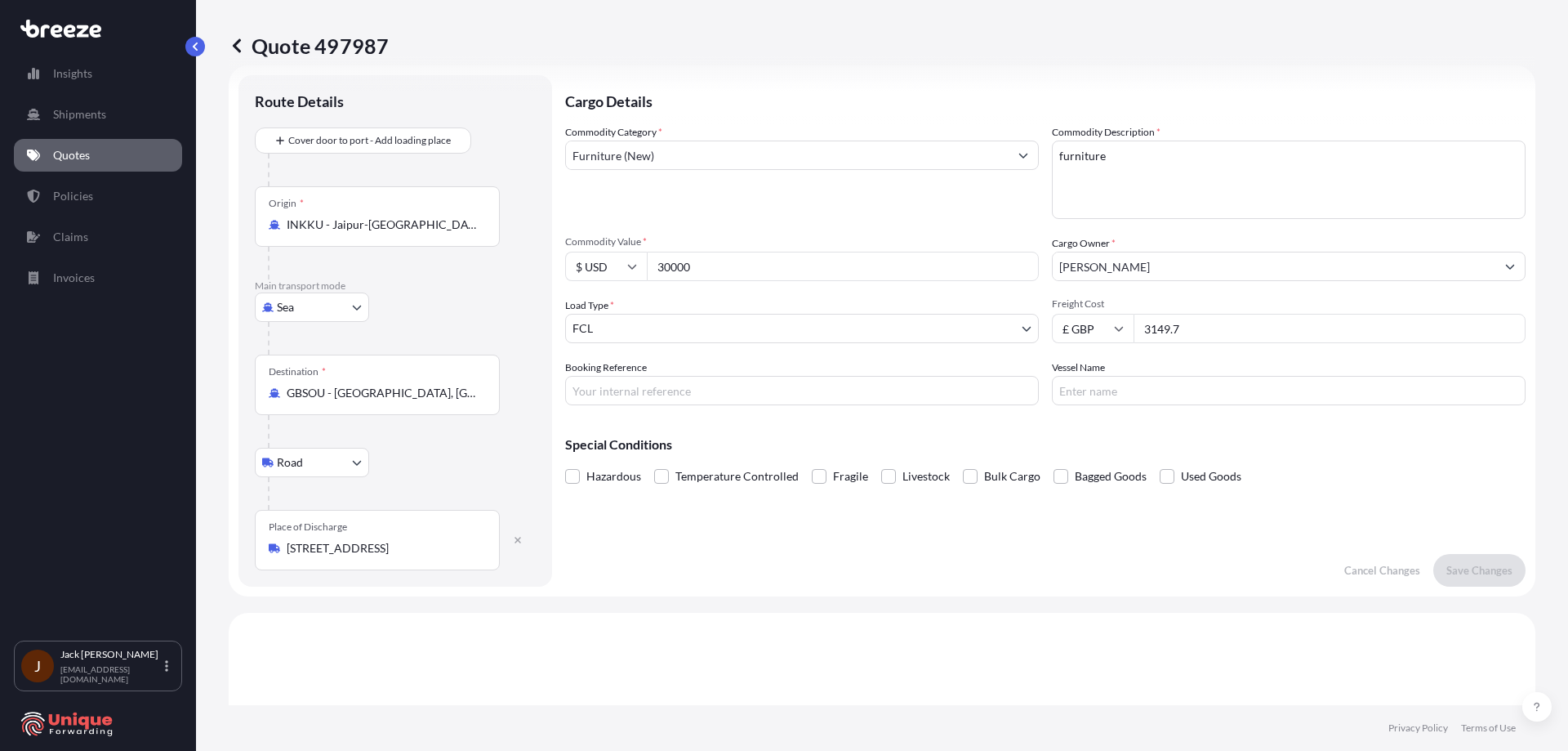
click at [717, 275] on input "30000" at bounding box center [843, 266] width 392 height 29
click at [712, 269] on input "30000" at bounding box center [843, 266] width 392 height 29
type input "3"
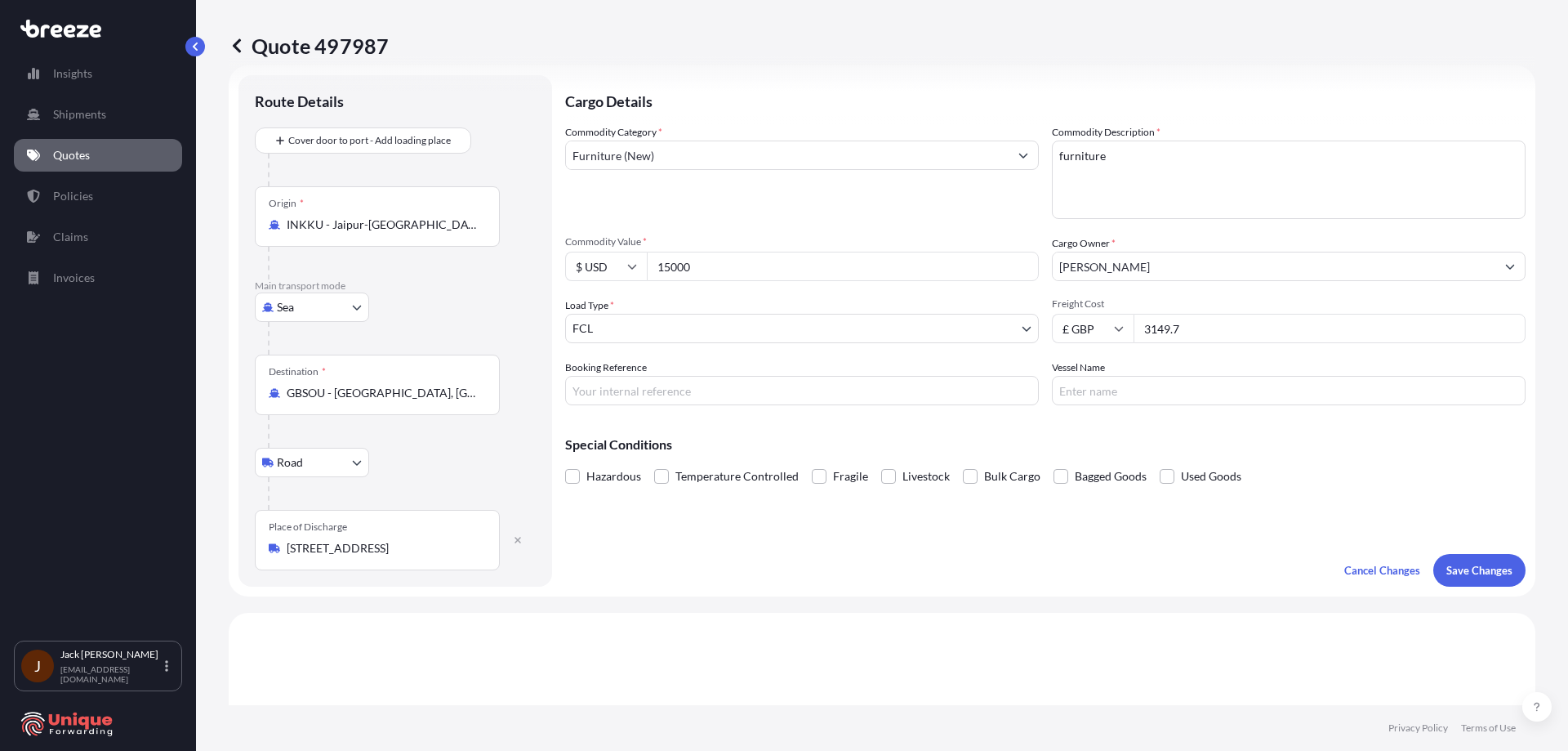
drag, startPoint x: 707, startPoint y: 269, endPoint x: 629, endPoint y: 261, distance: 78.4
click at [629, 261] on div "$ USD 15000" at bounding box center [802, 266] width 474 height 29
type input "15000"
click at [1488, 573] on p "Save Changes" at bounding box center [1480, 571] width 66 height 16
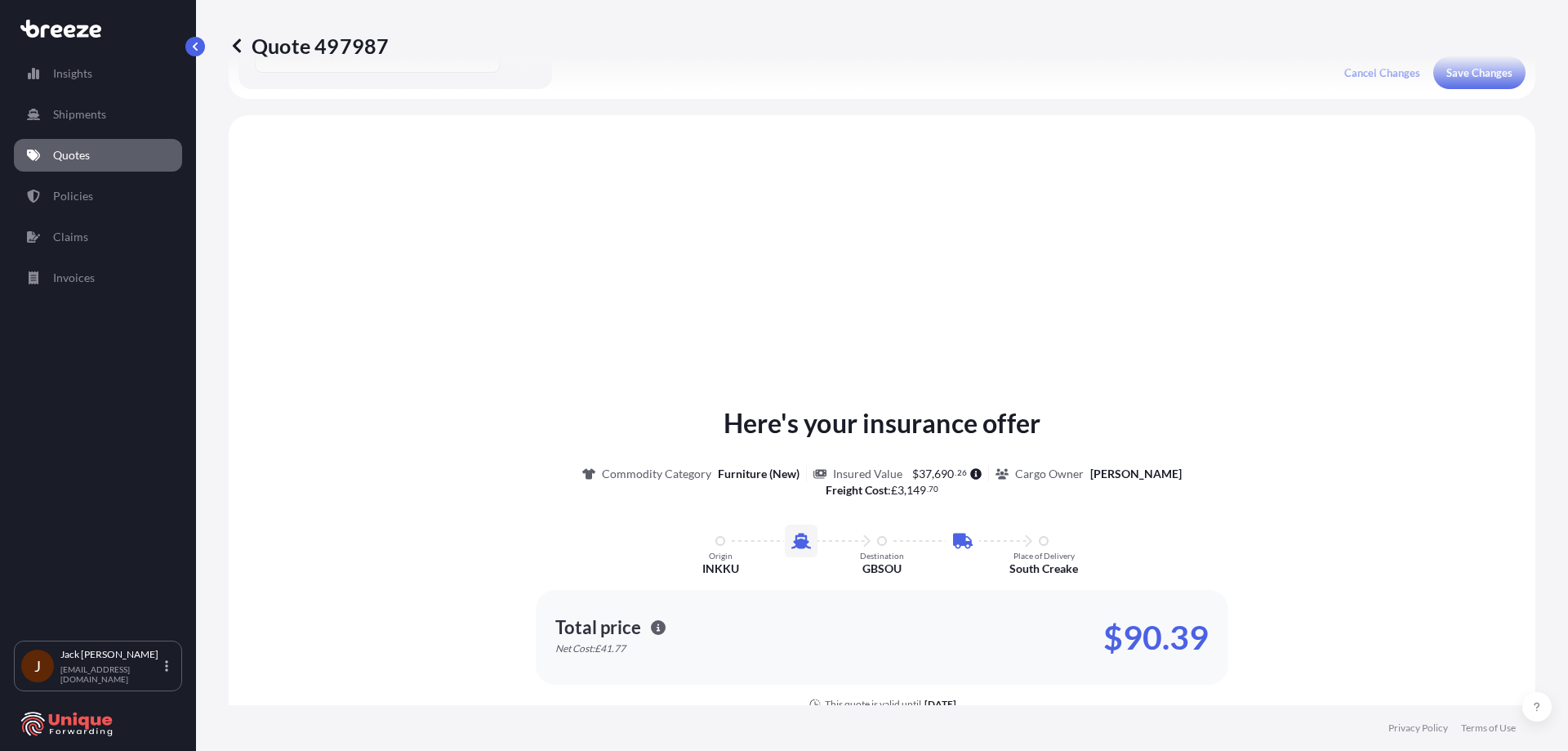
scroll to position [557, 0]
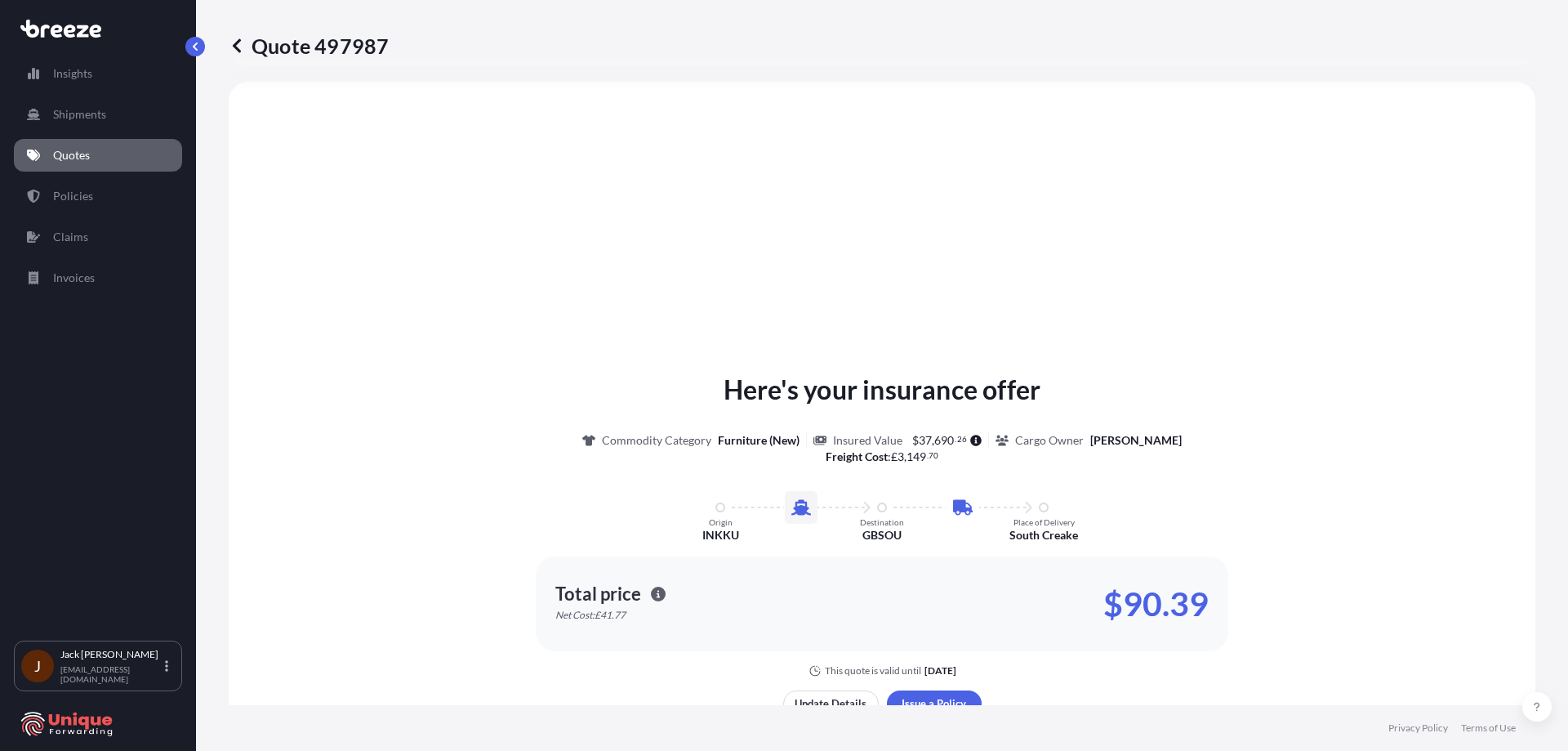
select select "Sea"
select select "Road"
select select "2"
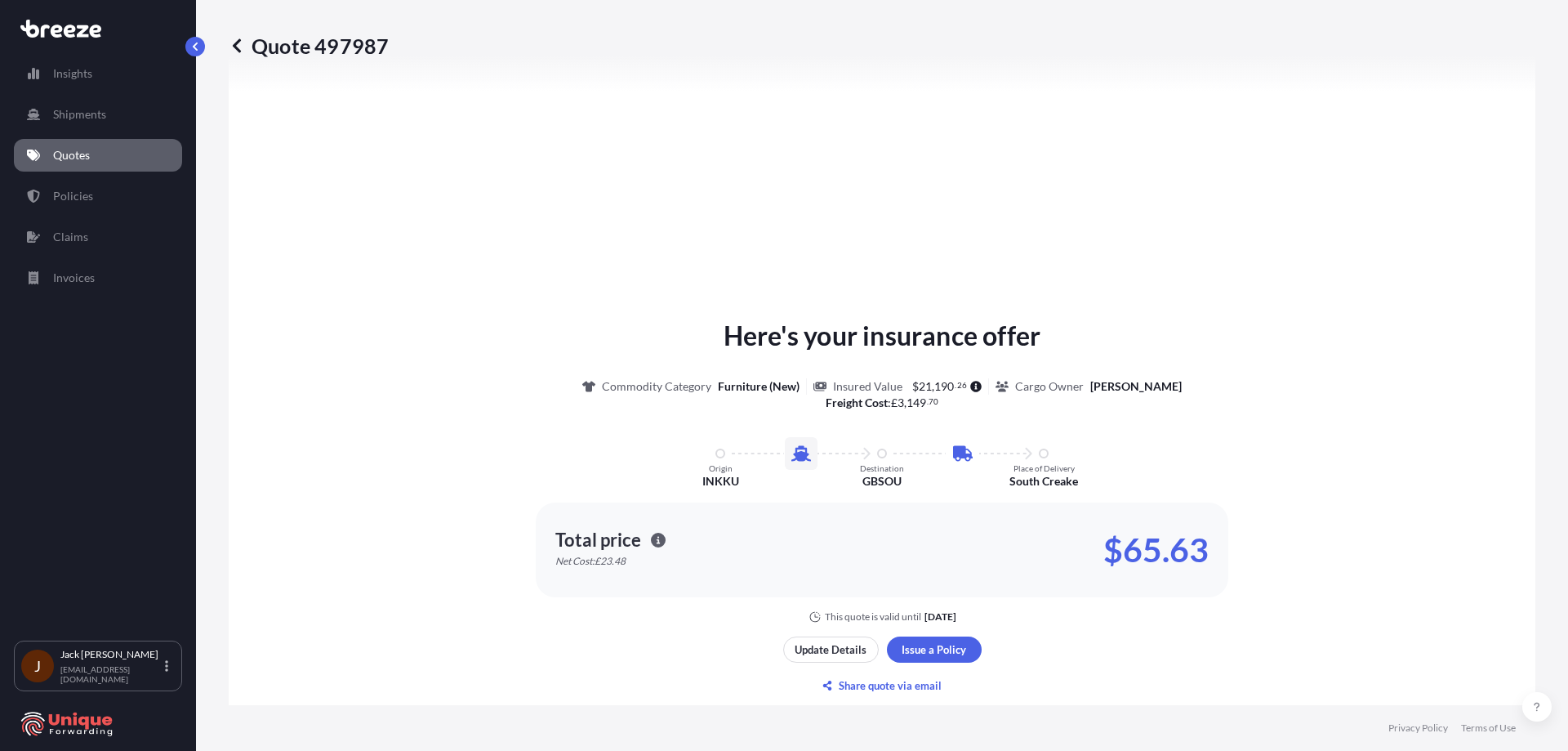
scroll to position [639, 0]
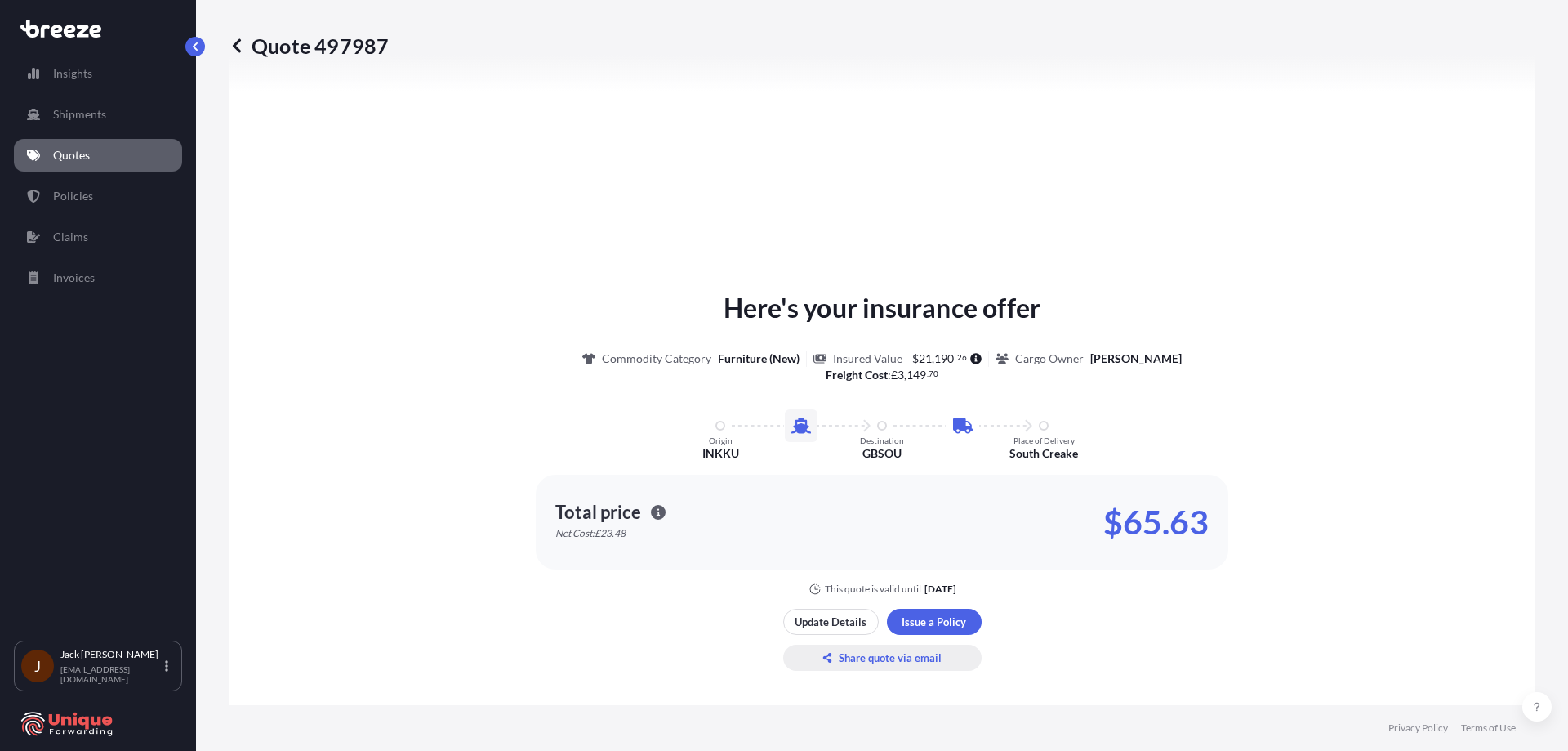
click at [842, 654] on p "Share quote via email" at bounding box center [890, 658] width 103 height 16
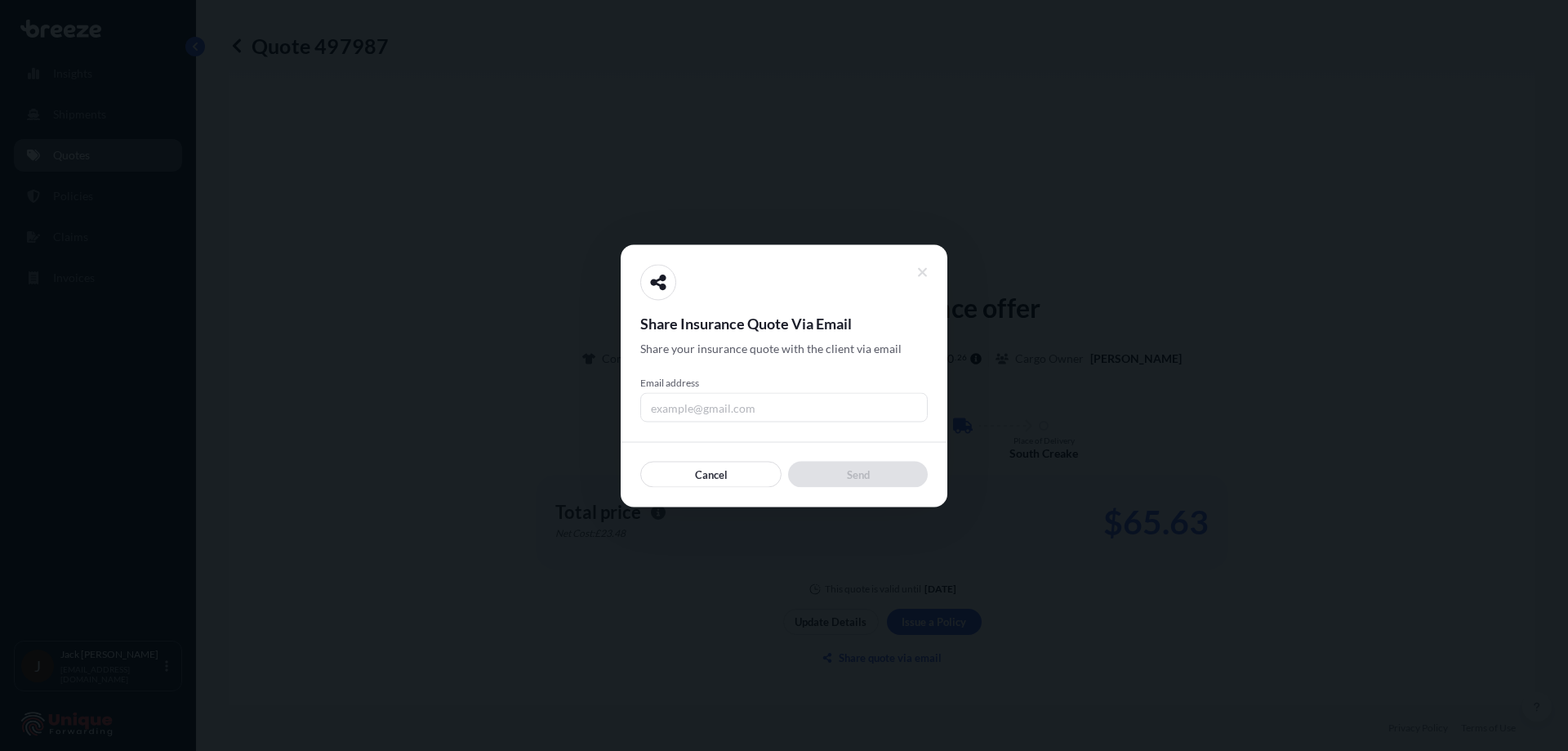
click at [774, 411] on input "Email address" at bounding box center [784, 407] width 288 height 29
type input "[EMAIL_ADDRESS][DOMAIN_NAME]"
